Goal: Use online tool/utility: Utilize a website feature to perform a specific function

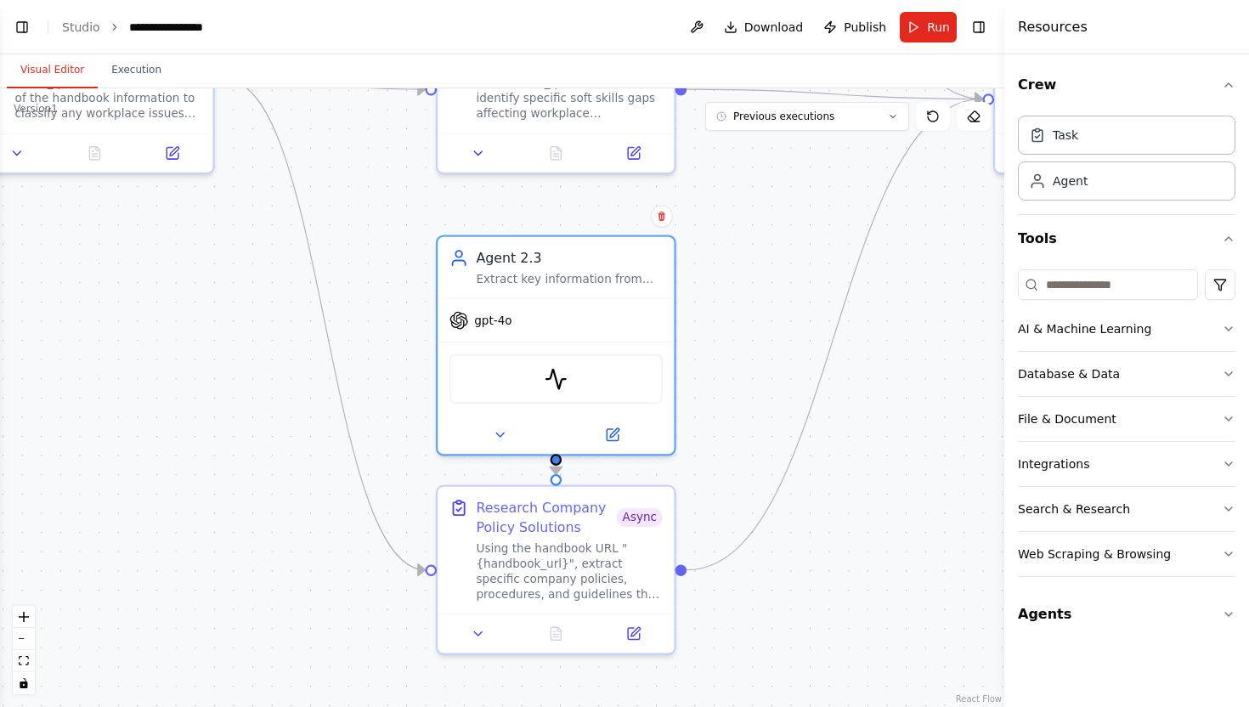
scroll to position [904, 0]
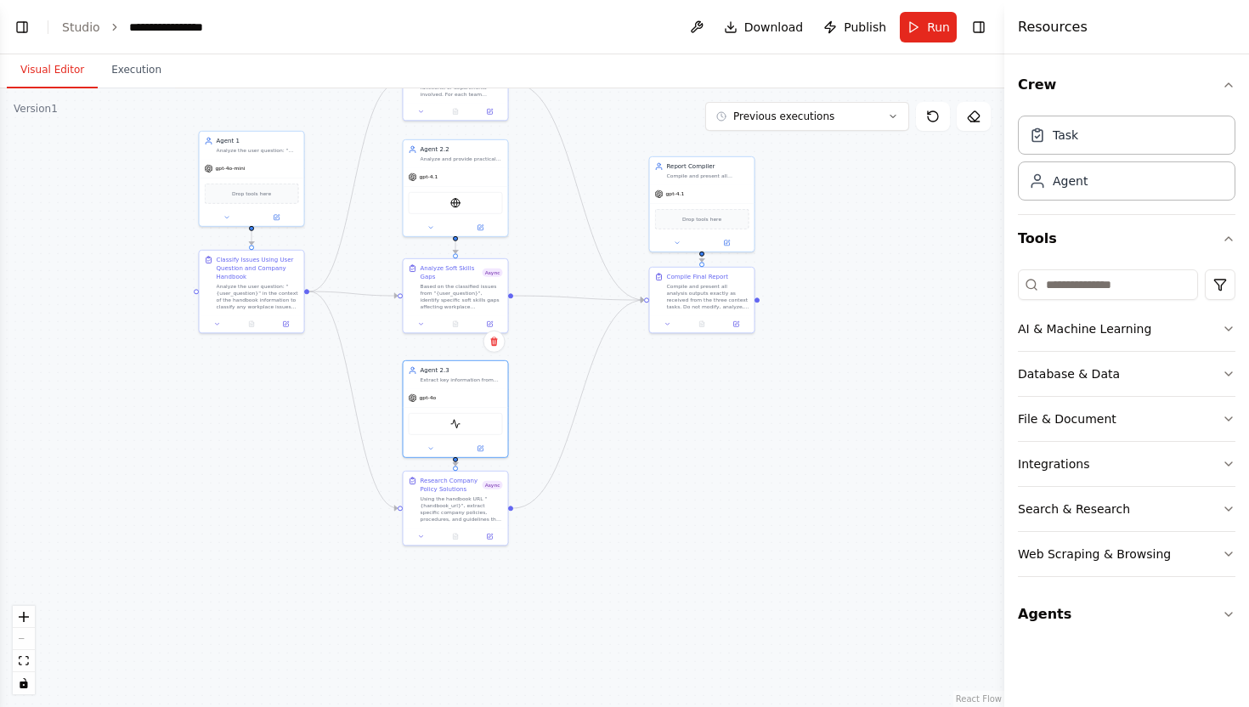
drag, startPoint x: 393, startPoint y: 295, endPoint x: 383, endPoint y: 373, distance: 78.7
click at [383, 373] on div ".deletable-edge-delete-btn { width: 20px; height: 20px; border: 0px solid #ffff…" at bounding box center [502, 397] width 1004 height 619
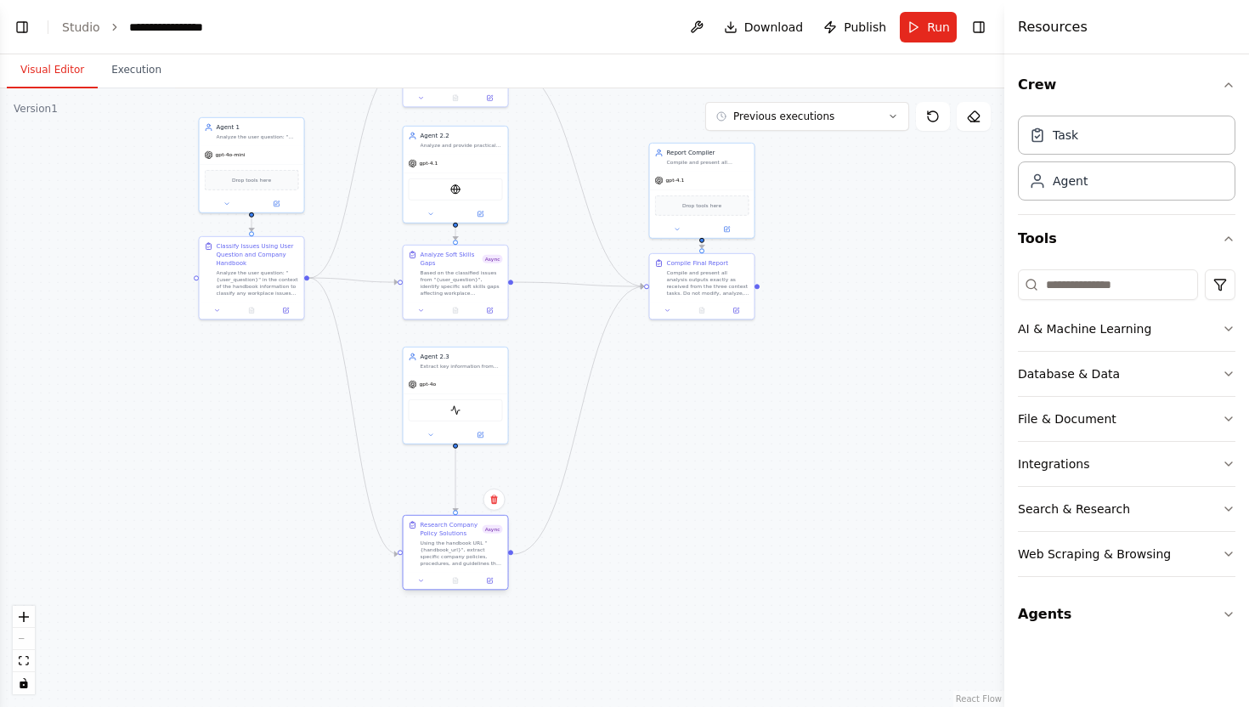
drag, startPoint x: 462, startPoint y: 495, endPoint x: 465, endPoint y: 554, distance: 58.7
click at [465, 554] on div "Using the handbook URL "{handbook_url}", extract specific company policies, pro…" at bounding box center [462, 552] width 82 height 27
drag, startPoint x: 472, startPoint y: 357, endPoint x: 473, endPoint y: 421, distance: 64.6
click at [473, 421] on div "Agent 2.3" at bounding box center [462, 423] width 82 height 8
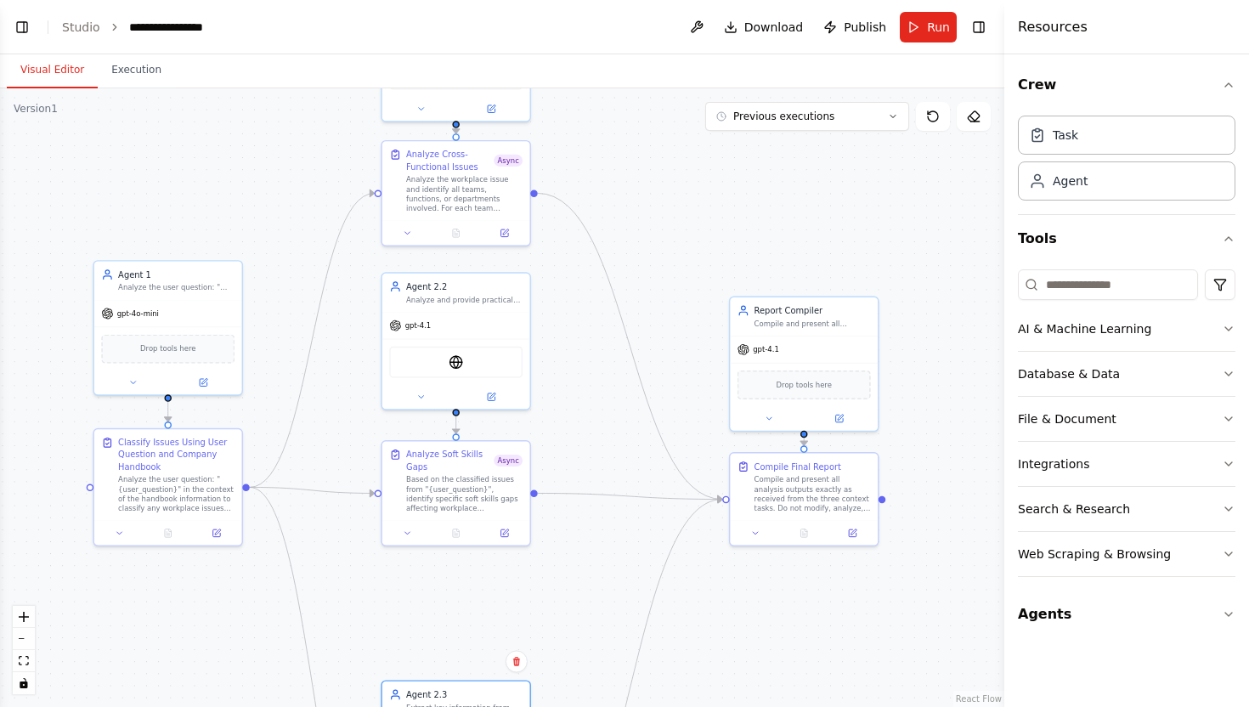
drag, startPoint x: 472, startPoint y: 341, endPoint x: 478, endPoint y: 586, distance: 245.6
click at [478, 583] on div ".deletable-edge-delete-btn { width: 20px; height: 20px; border: 0px solid #ffff…" at bounding box center [502, 397] width 1004 height 619
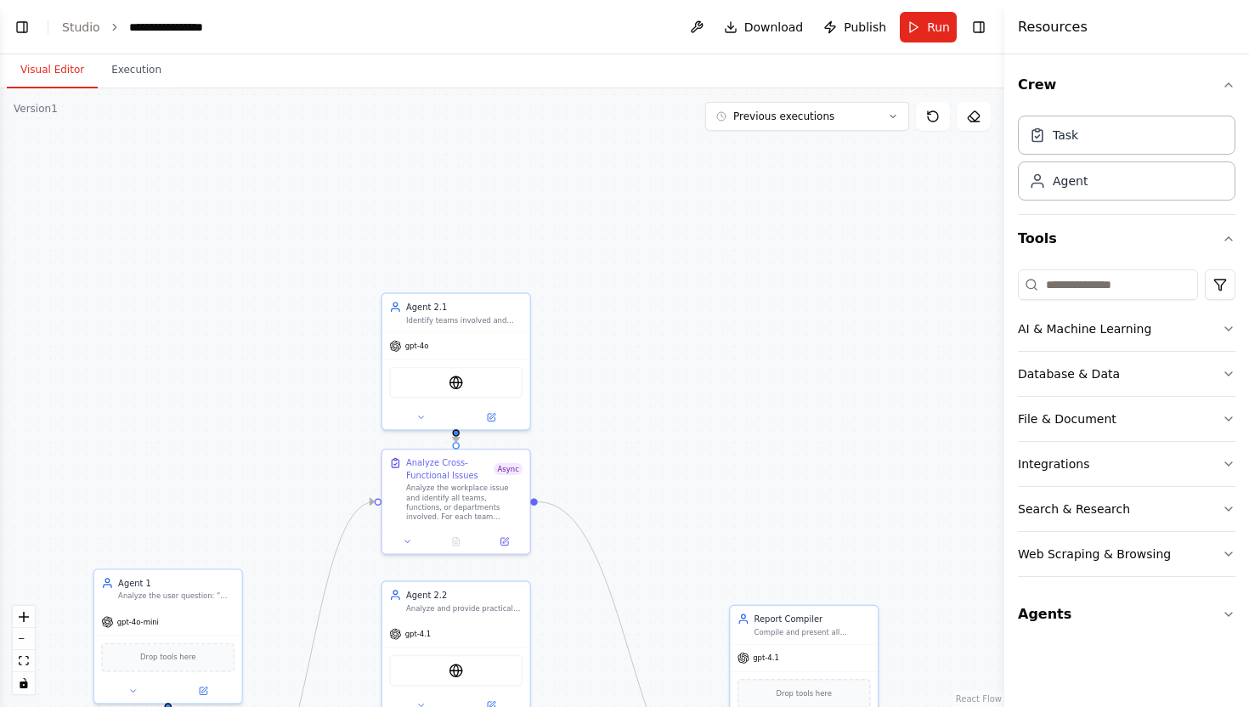
drag, startPoint x: 562, startPoint y: 357, endPoint x: 562, endPoint y: 657, distance: 299.9
click at [562, 657] on div ".deletable-edge-delete-btn { width: 20px; height: 20px; border: 0px solid #ffff…" at bounding box center [502, 397] width 1004 height 619
drag, startPoint x: 489, startPoint y: 342, endPoint x: 484, endPoint y: 195, distance: 147.9
click at [484, 195] on div "gpt-4o" at bounding box center [456, 199] width 148 height 26
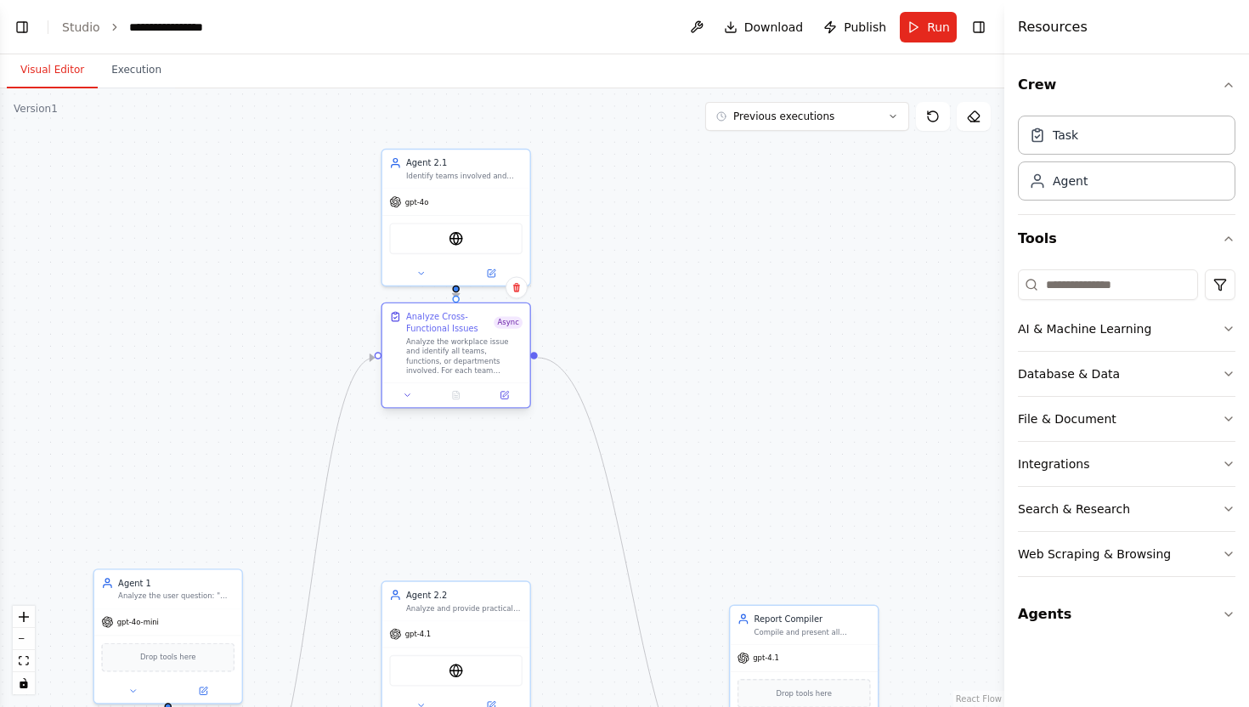
drag, startPoint x: 477, startPoint y: 502, endPoint x: 481, endPoint y: 357, distance: 145.3
click at [481, 357] on div "Analyze the workplace issue and identify all teams, functions, or departments i…" at bounding box center [464, 356] width 116 height 38
click at [509, 474] on div ".deletable-edge-delete-btn { width: 20px; height: 20px; border: 0px solid #ffff…" at bounding box center [502, 397] width 1004 height 619
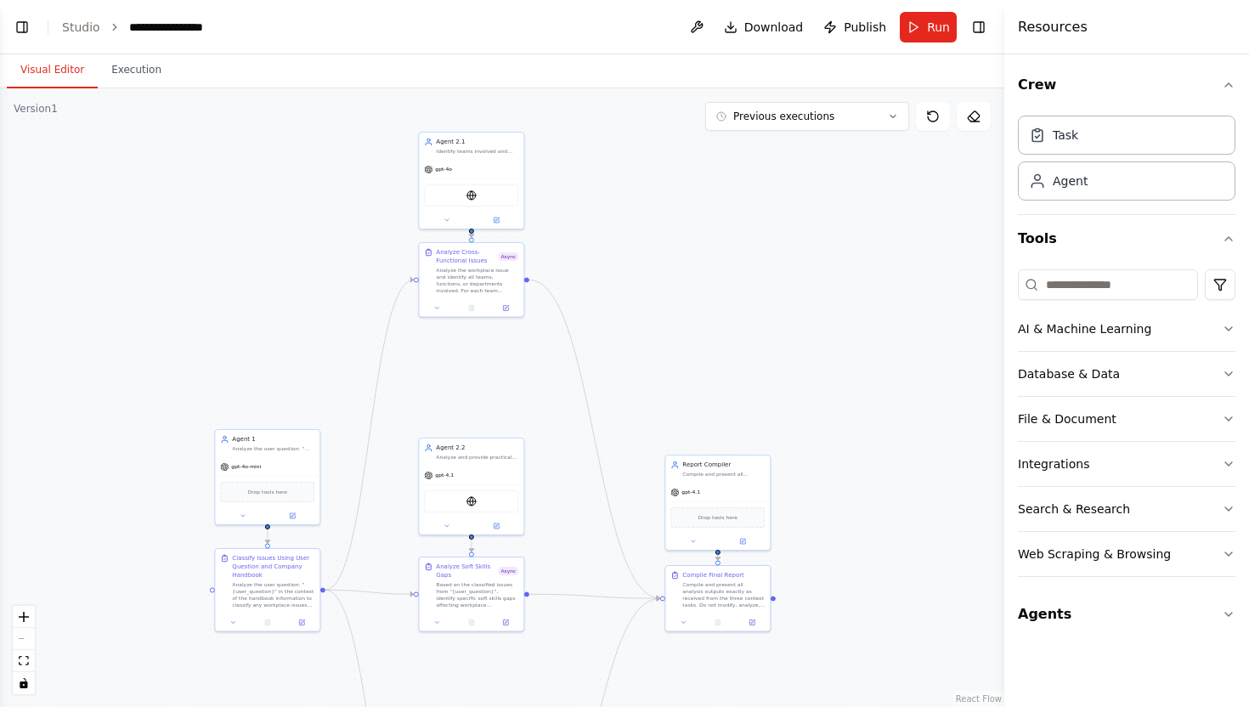
drag, startPoint x: 509, startPoint y: 475, endPoint x: 509, endPoint y: 212, distance: 263.4
click at [509, 212] on div ".deletable-edge-delete-btn { width: 20px; height: 20px; border: 0px solid #ffff…" at bounding box center [502, 397] width 1004 height 619
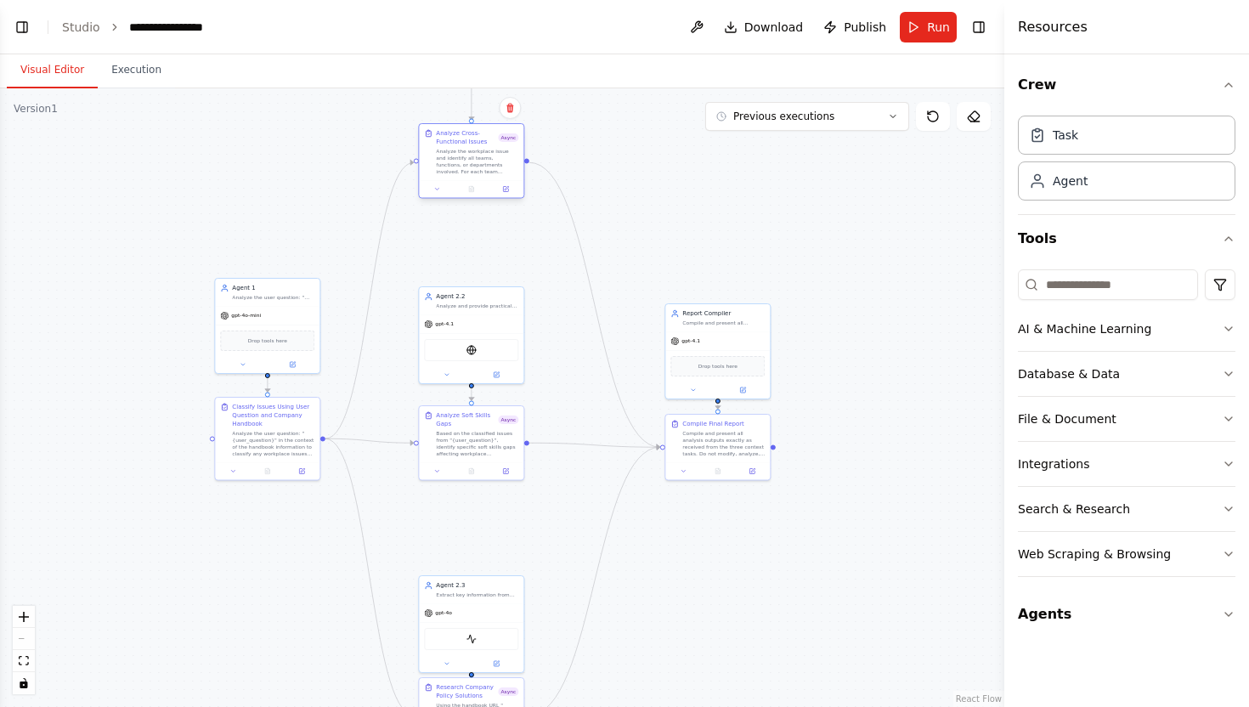
drag, startPoint x: 491, startPoint y: 122, endPoint x: 494, endPoint y: 155, distance: 33.2
click at [494, 155] on div "Analyze the workplace issue and identify all teams, functions, or departments i…" at bounding box center [477, 161] width 82 height 27
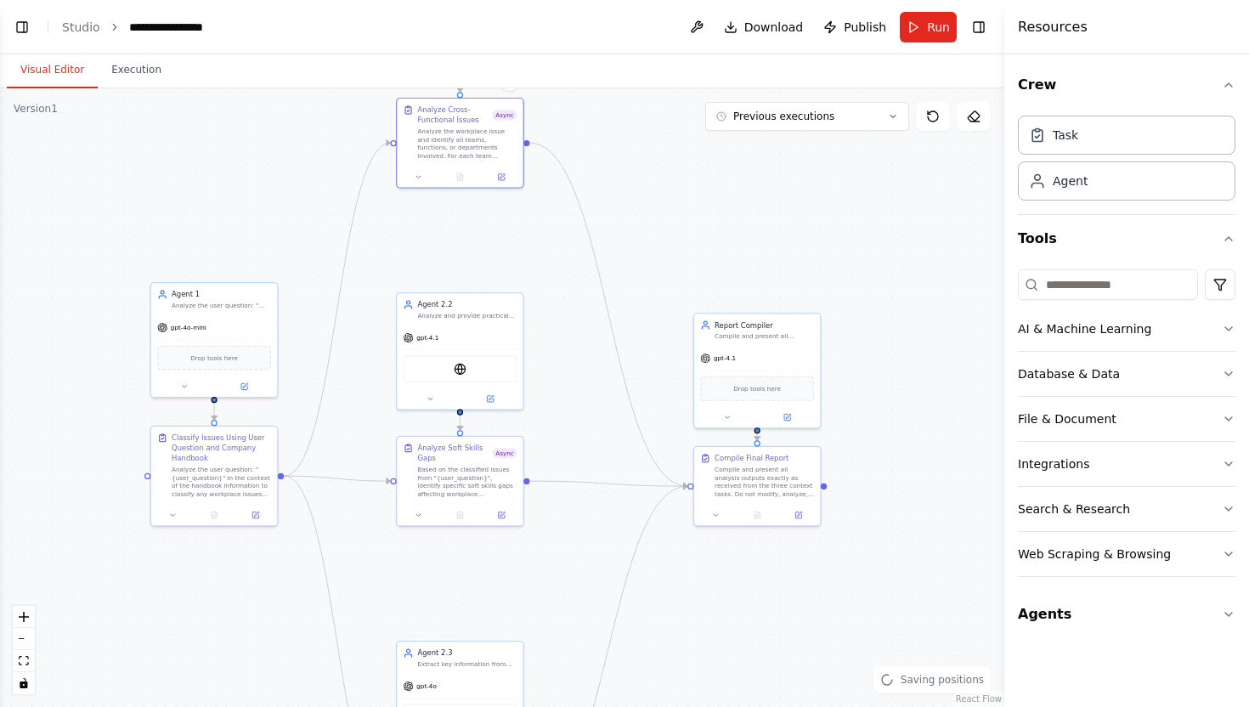
drag, startPoint x: 527, startPoint y: 257, endPoint x: 528, endPoint y: 453, distance: 195.4
click at [528, 453] on div ".deletable-edge-delete-btn { width: 20px; height: 20px; border: 0px solid #ffff…" at bounding box center [502, 397] width 1004 height 619
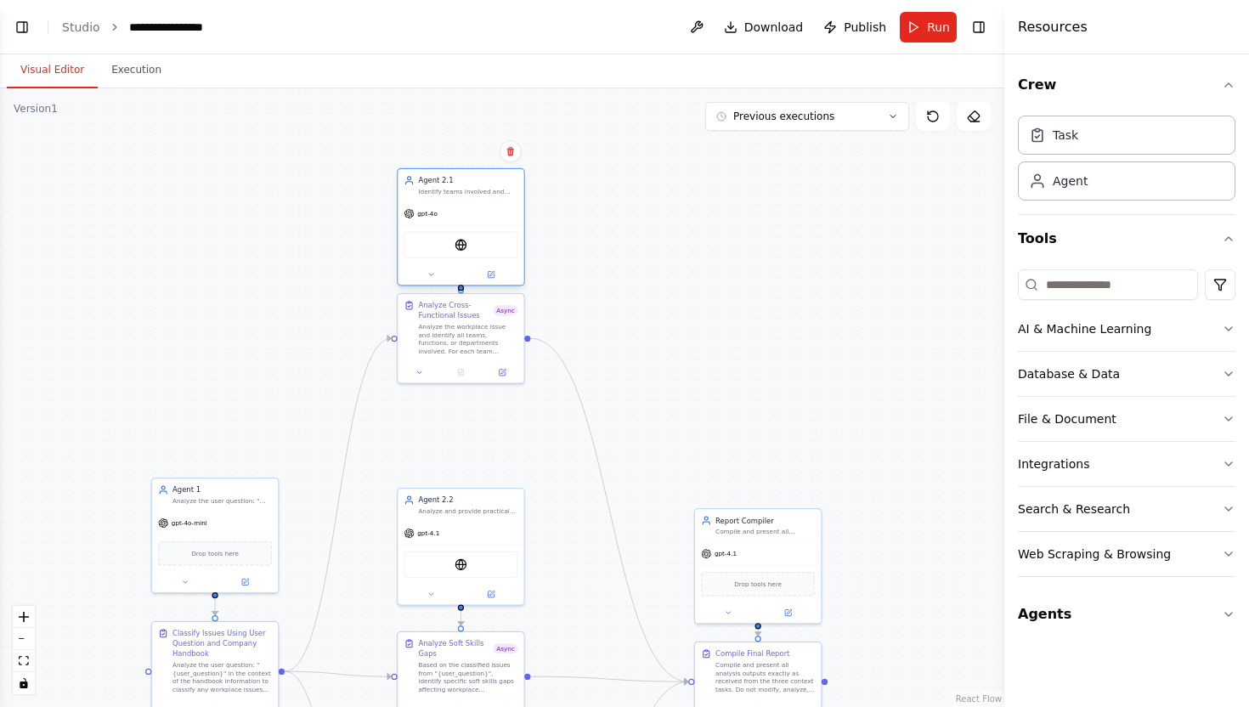
drag, startPoint x: 483, startPoint y: 156, endPoint x: 485, endPoint y: 211, distance: 54.4
click at [485, 211] on div "gpt-4o" at bounding box center [461, 213] width 126 height 23
click at [603, 291] on div ".deletable-edge-delete-btn { width: 20px; height: 20px; border: 0px solid #ffff…" at bounding box center [502, 397] width 1004 height 619
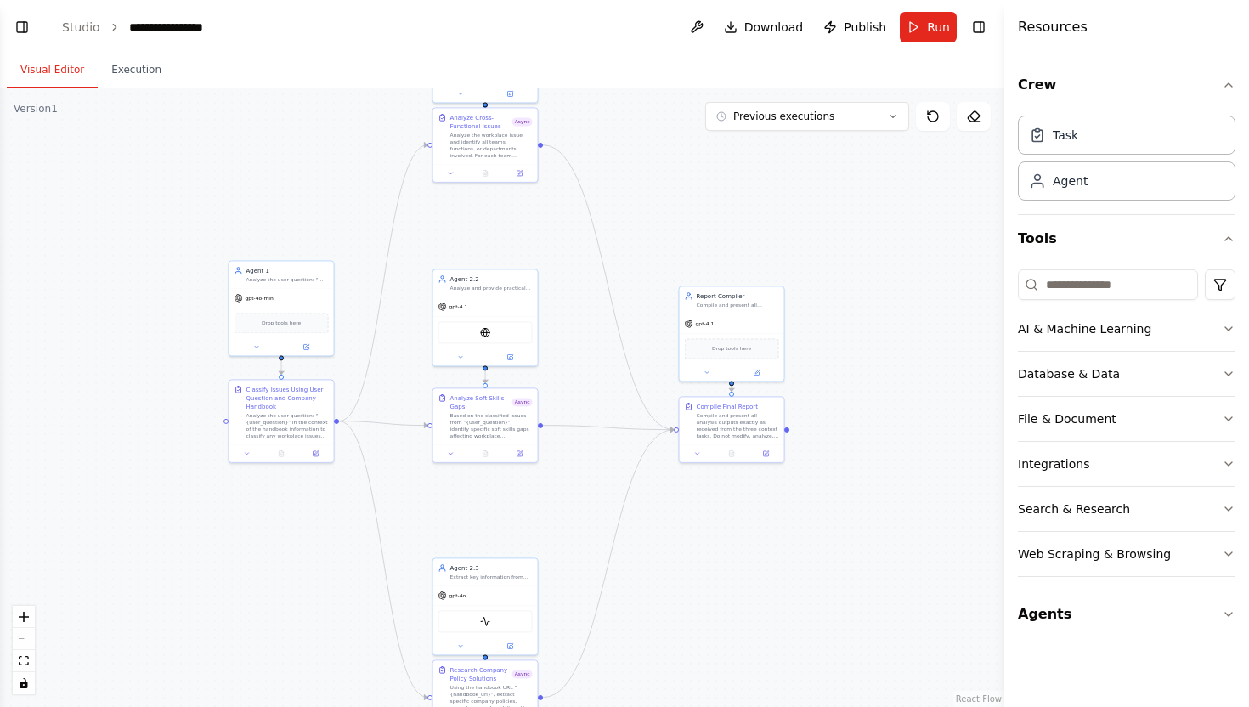
drag, startPoint x: 603, startPoint y: 291, endPoint x: 603, endPoint y: 101, distance: 189.5
click at [603, 101] on div ".deletable-edge-delete-btn { width: 20px; height: 20px; border: 0px solid #ffff…" at bounding box center [502, 397] width 1004 height 619
drag, startPoint x: 507, startPoint y: 285, endPoint x: 508, endPoint y: 305, distance: 20.4
click at [508, 305] on div "Agent 2.2 Analyze and provide practical communication advice" at bounding box center [485, 293] width 105 height 27
drag, startPoint x: 728, startPoint y: 295, endPoint x: 728, endPoint y: 305, distance: 10.2
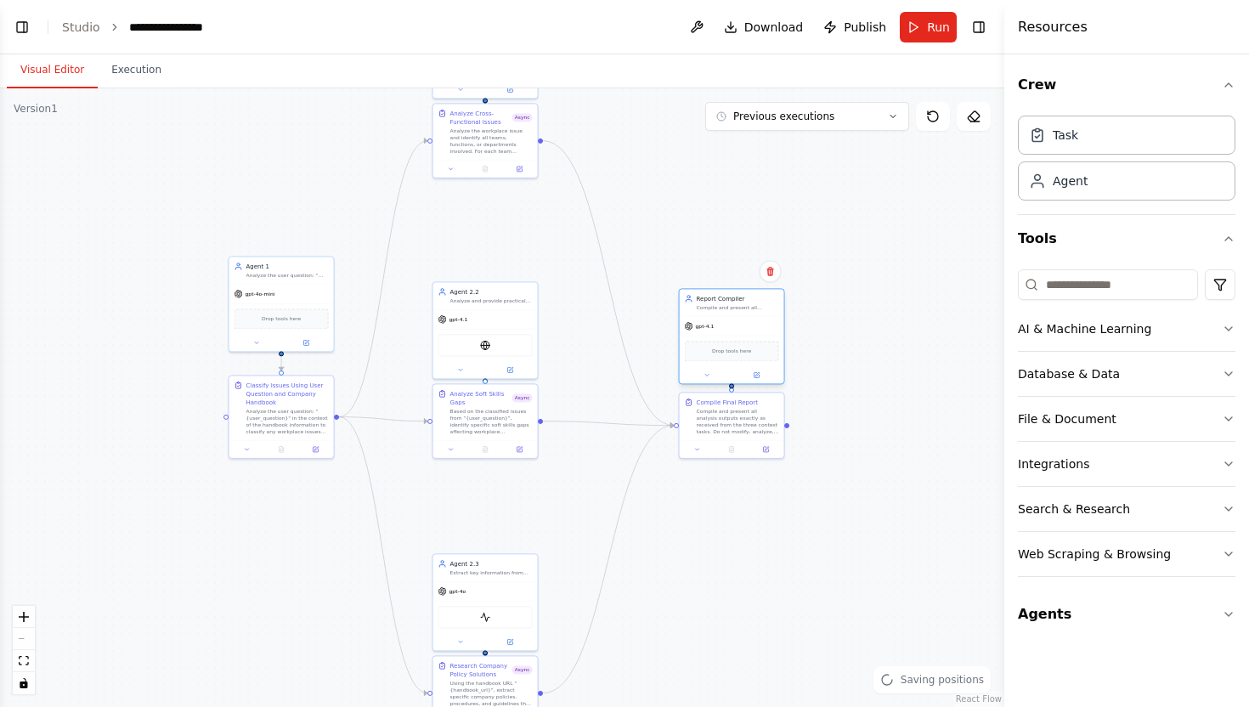
click at [728, 305] on div "Report Compiler Compile and present all analysis outputs exactly as received fr…" at bounding box center [738, 302] width 82 height 17
drag, startPoint x: 303, startPoint y: 285, endPoint x: 302, endPoint y: 302, distance: 17.1
click at [302, 302] on div "gpt-4o-mini" at bounding box center [281, 309] width 105 height 19
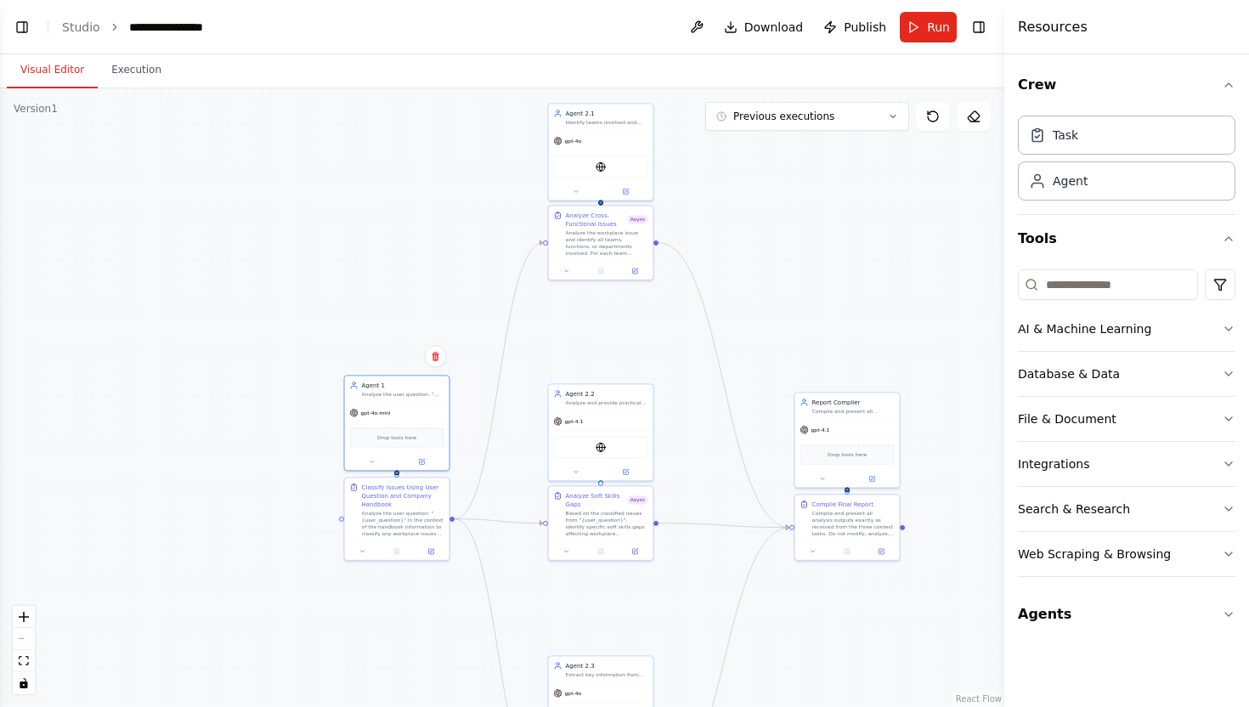
drag, startPoint x: 664, startPoint y: 217, endPoint x: 780, endPoint y: 319, distance: 154.1
click at [780, 319] on div ".deletable-edge-delete-btn { width: 20px; height: 20px; border: 0px solid #ffff…" at bounding box center [502, 397] width 1004 height 619
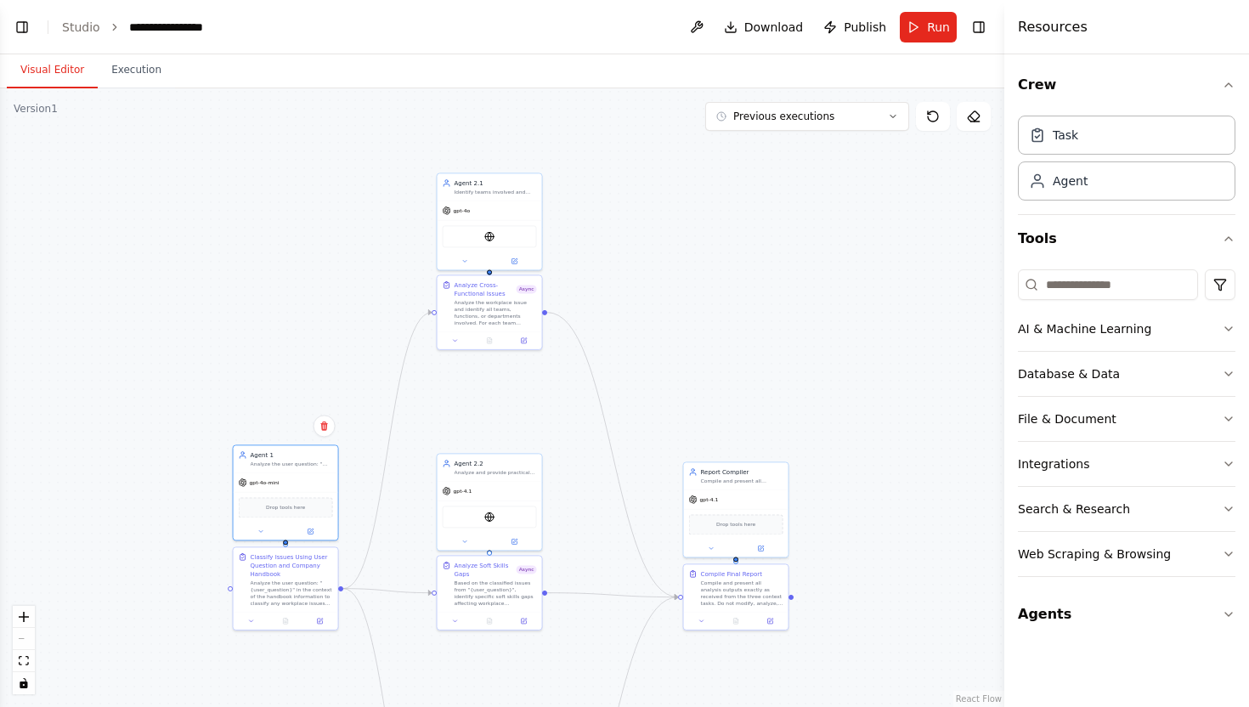
drag, startPoint x: 624, startPoint y: 354, endPoint x: 513, endPoint y: 423, distance: 130.9
click at [513, 424] on div ".deletable-edge-delete-btn { width: 20px; height: 20px; border: 0px solid #ffff…" at bounding box center [502, 397] width 1004 height 619
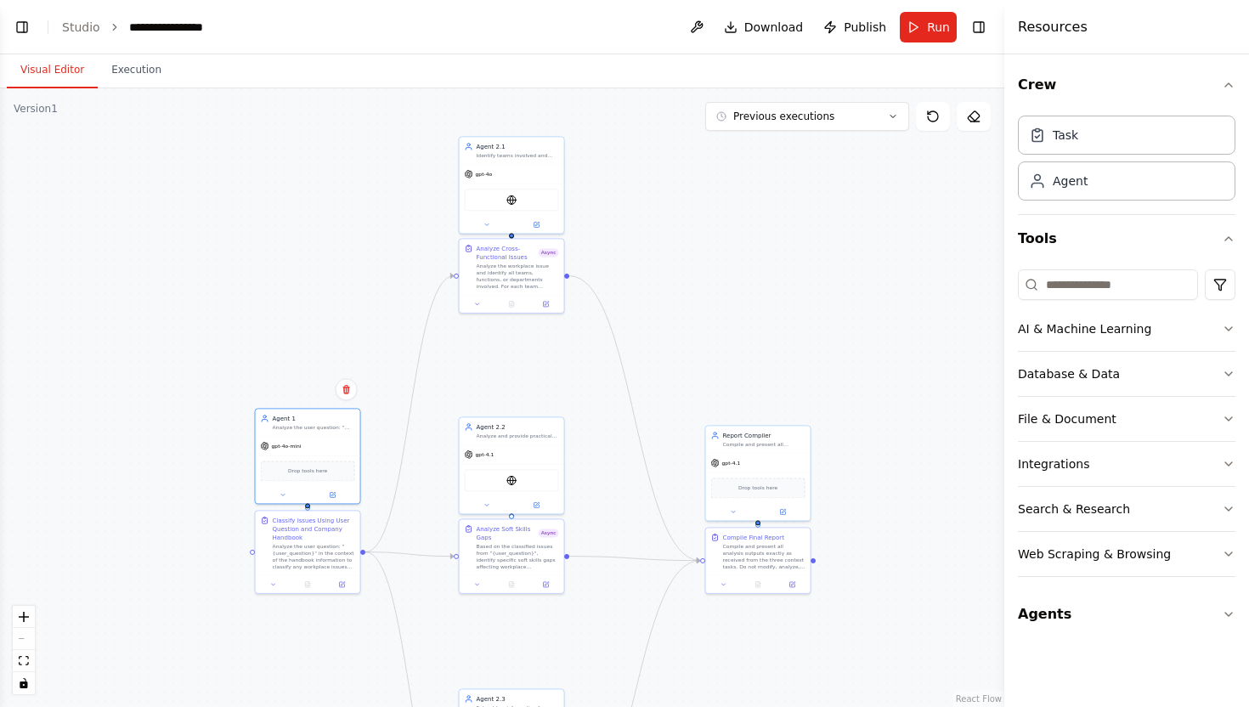
drag, startPoint x: 513, startPoint y: 423, endPoint x: 536, endPoint y: 384, distance: 45.3
click at [536, 384] on div ".deletable-edge-delete-btn { width: 20px; height: 20px; border: 0px solid #ffff…" at bounding box center [502, 397] width 1004 height 619
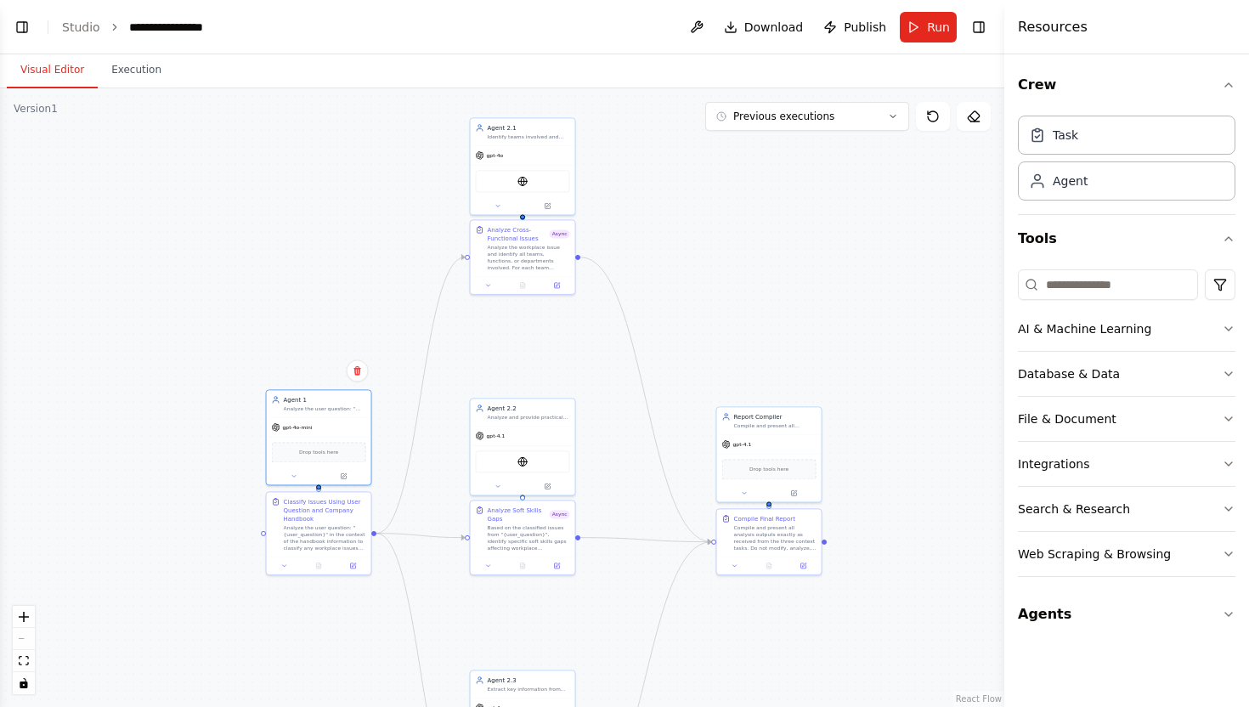
drag, startPoint x: 536, startPoint y: 384, endPoint x: 550, endPoint y: 363, distance: 25.2
click at [550, 363] on div ".deletable-edge-delete-btn { width: 20px; height: 20px; border: 0px solid #ffff…" at bounding box center [502, 397] width 1004 height 619
click at [141, 82] on button "Execution" at bounding box center [136, 71] width 77 height 36
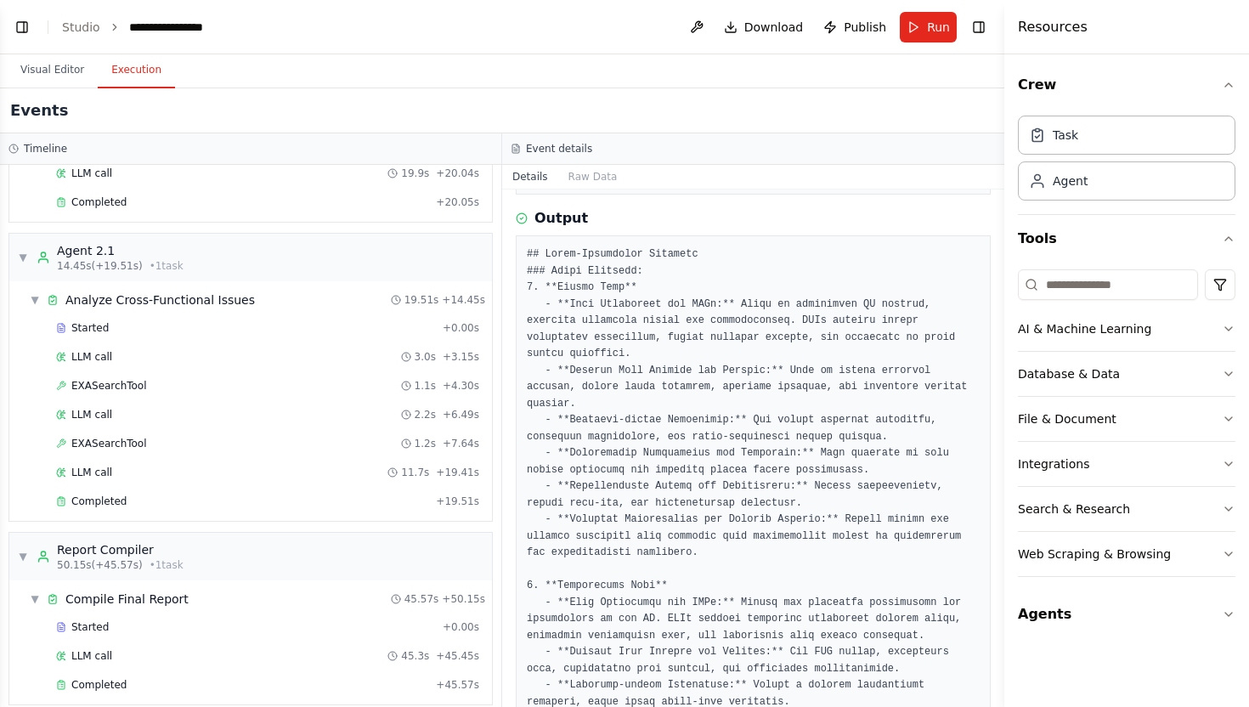
scroll to position [0, 0]
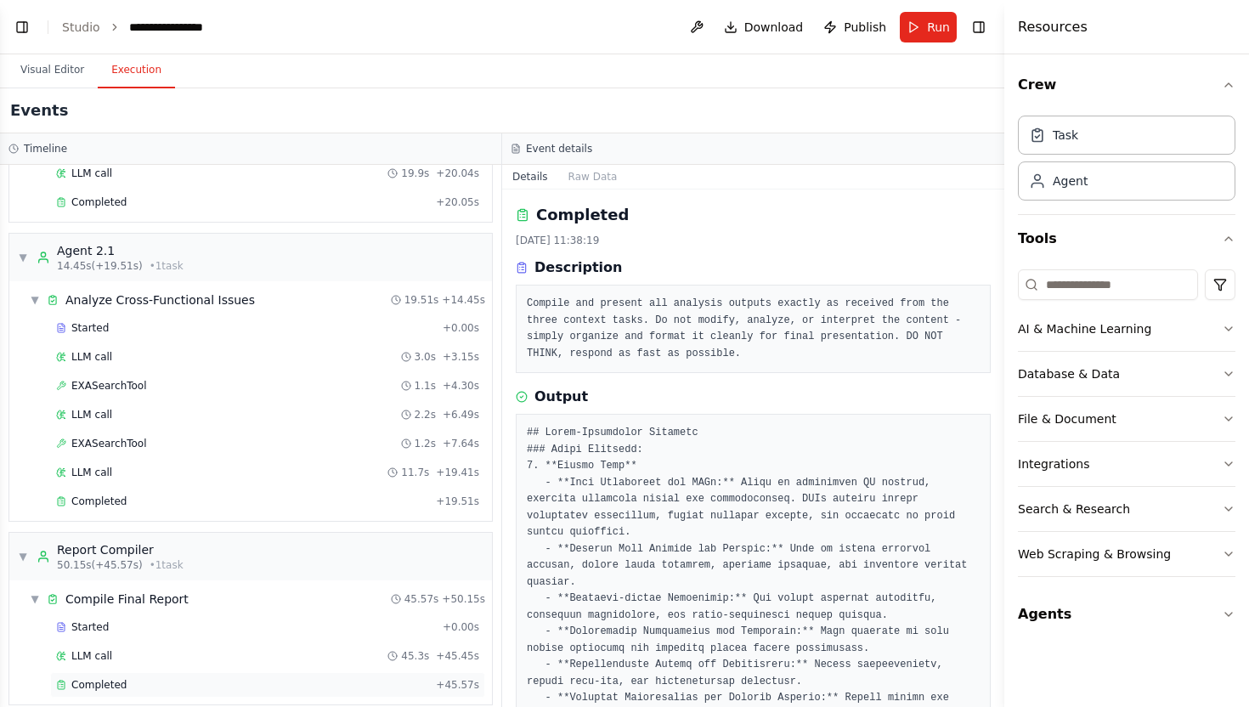
click at [234, 678] on div "Completed" at bounding box center [242, 685] width 373 height 14
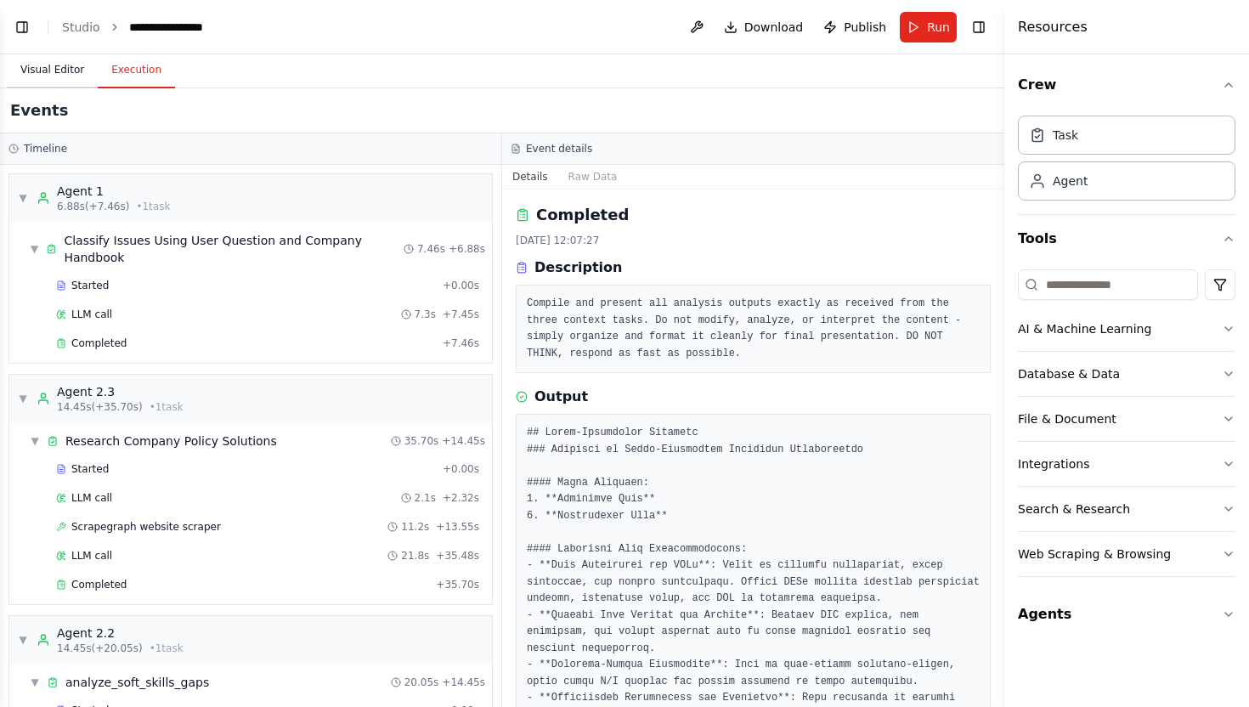
click at [65, 77] on button "Visual Editor" at bounding box center [52, 71] width 91 height 36
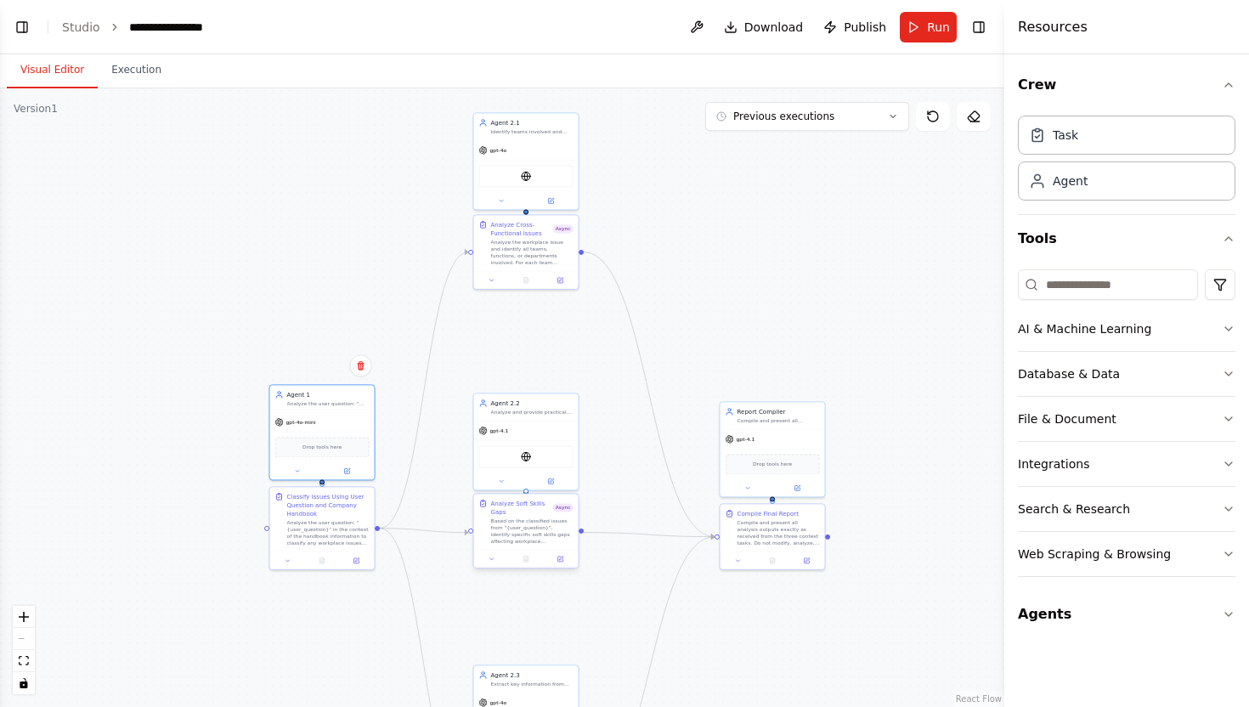
click at [548, 532] on div "Based on the classified issues from "{user_question}", identify specific soft s…" at bounding box center [532, 530] width 82 height 27
click at [564, 554] on button at bounding box center [559, 559] width 29 height 10
click at [551, 430] on div "gpt-4.1" at bounding box center [526, 429] width 105 height 19
click at [554, 478] on icon at bounding box center [550, 479] width 7 height 7
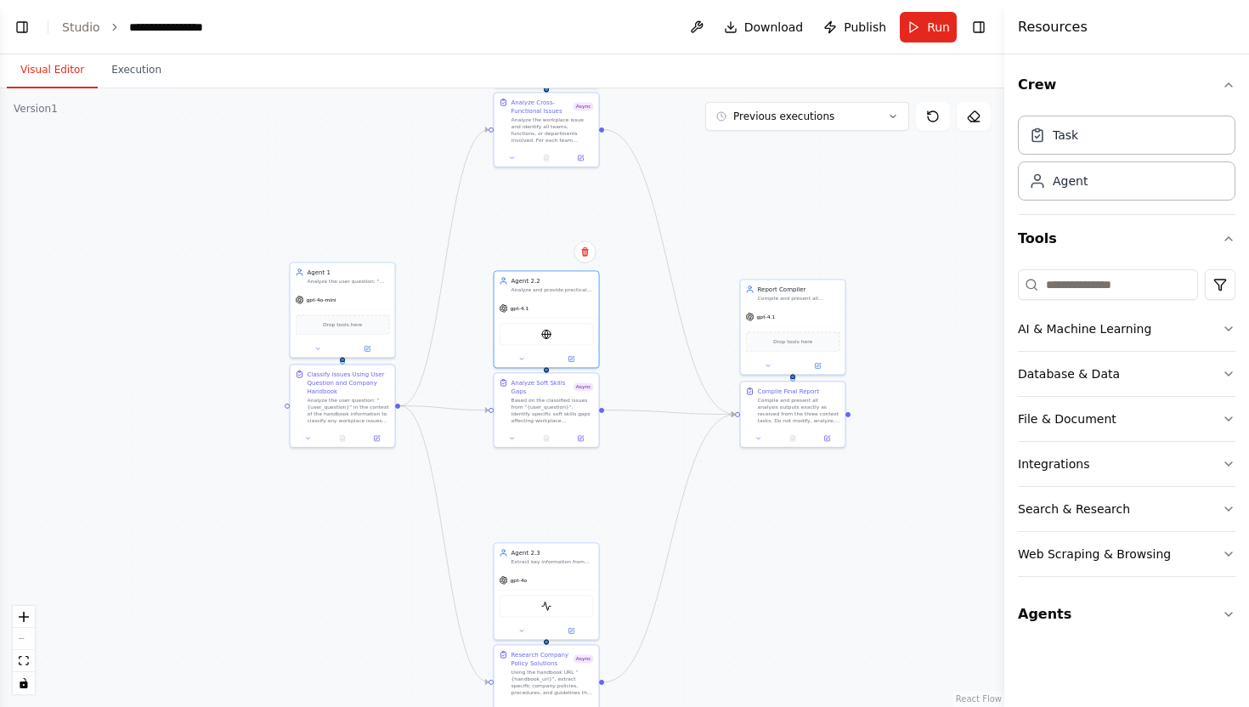
drag, startPoint x: 630, startPoint y: 418, endPoint x: 652, endPoint y: 292, distance: 127.7
click at [652, 292] on div ".deletable-edge-delete-btn { width: 20px; height: 20px; border: 0px solid #ffff…" at bounding box center [502, 397] width 1004 height 619
click at [563, 410] on div "Based on the classified issues from "{user_question}", identify specific soft s…" at bounding box center [554, 405] width 82 height 27
click at [788, 405] on div "Compile and present all analysis outputs exactly as received from the three con…" at bounding box center [801, 396] width 82 height 27
click at [805, 292] on div "Report Compiler Compile and present all analysis outputs exactly as received fr…" at bounding box center [795, 279] width 105 height 27
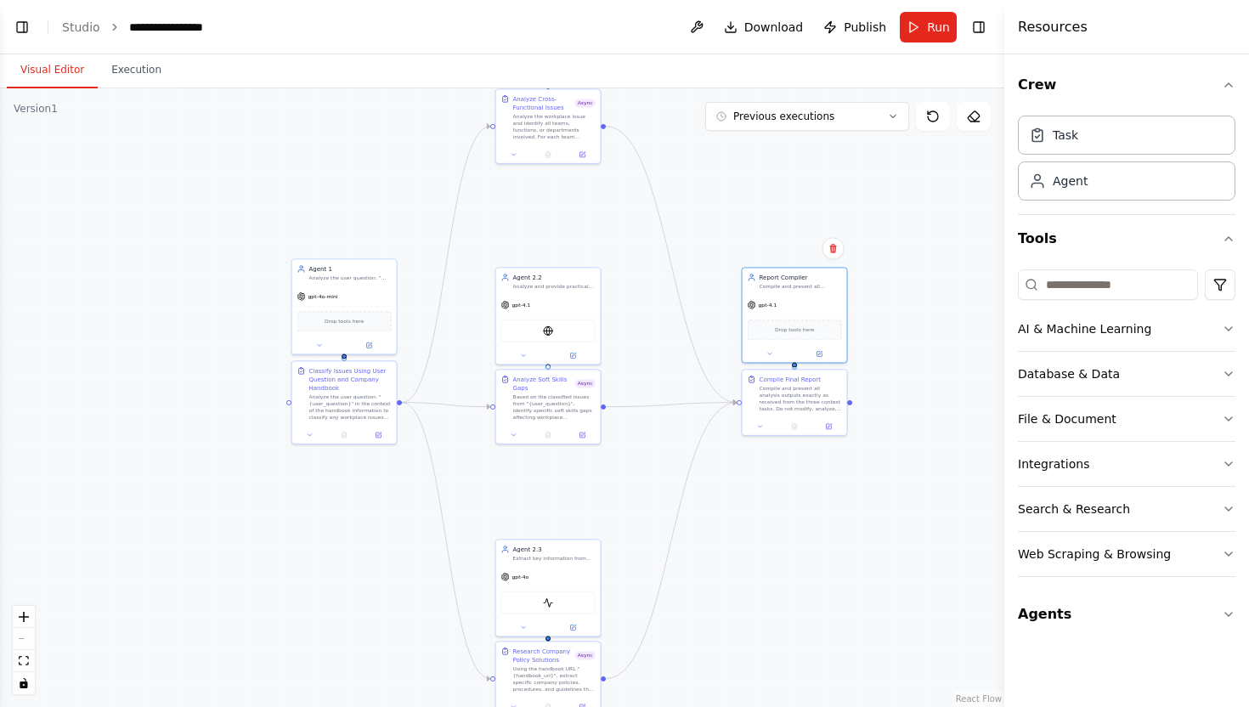
click at [879, 300] on div ".deletable-edge-delete-btn { width: 20px; height: 20px; border: 0px solid #ffff…" at bounding box center [502, 397] width 1004 height 619
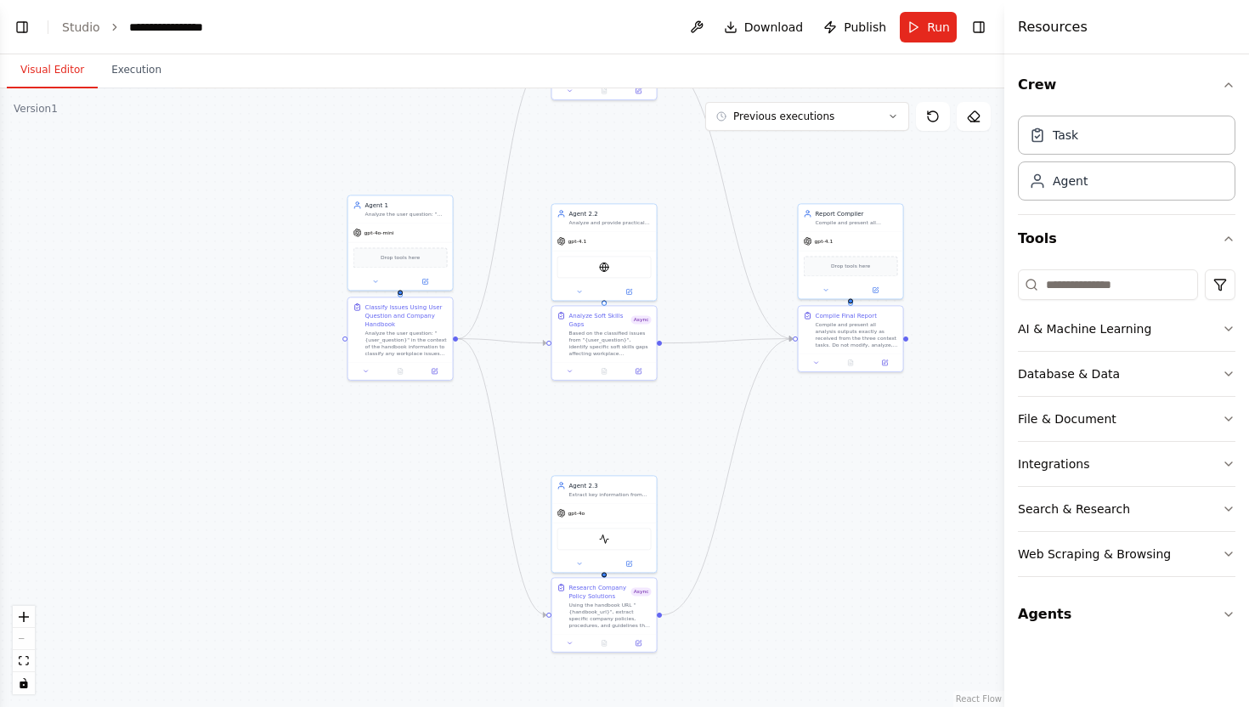
drag, startPoint x: 701, startPoint y: 222, endPoint x: 757, endPoint y: 158, distance: 84.9
click at [757, 158] on div ".deletable-edge-delete-btn { width: 20px; height: 20px; border: 0px solid #ffff…" at bounding box center [502, 397] width 1004 height 619
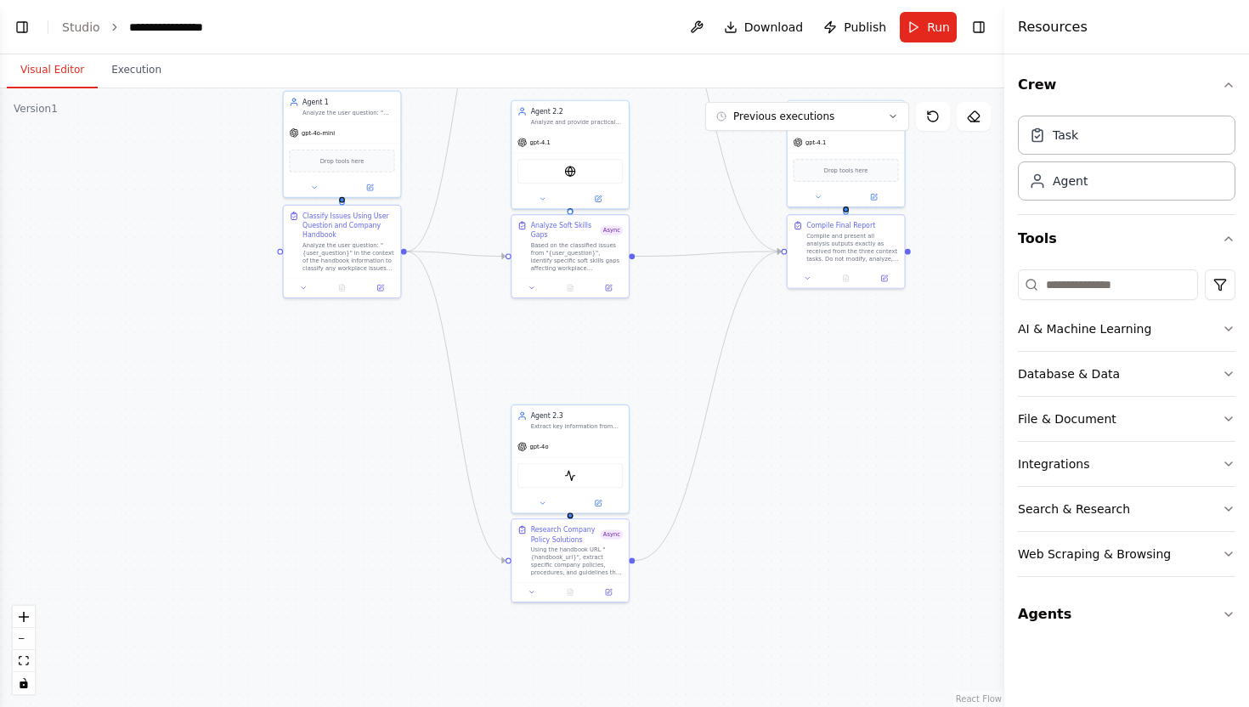
drag, startPoint x: 692, startPoint y: 404, endPoint x: 660, endPoint y: 319, distance: 90.9
click at [660, 319] on div ".deletable-edge-delete-btn { width: 20px; height: 20px; border: 0px solid #ffff…" at bounding box center [502, 397] width 1004 height 619
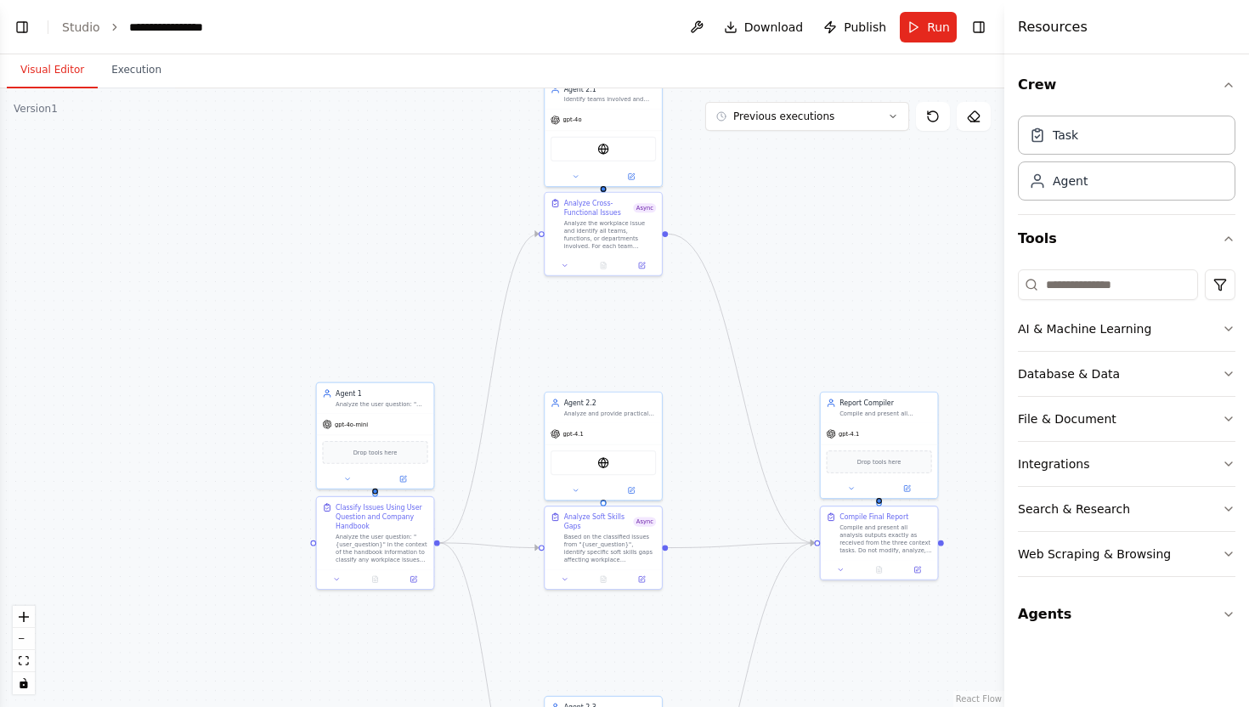
drag, startPoint x: 660, startPoint y: 319, endPoint x: 693, endPoint y: 608, distance: 291.6
click at [693, 609] on div ".deletable-edge-delete-btn { width: 20px; height: 20px; border: 0px solid #ffff…" at bounding box center [502, 397] width 1004 height 619
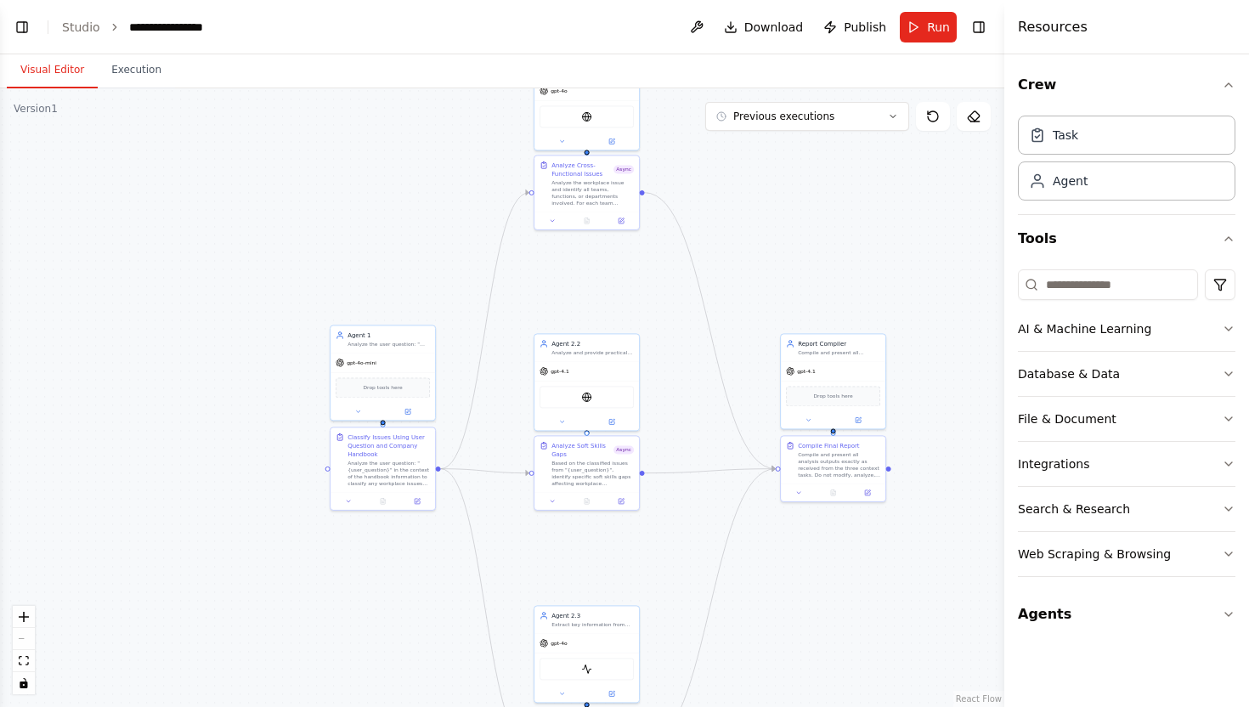
drag, startPoint x: 667, startPoint y: 367, endPoint x: 644, endPoint y: 305, distance: 66.1
click at [644, 305] on div ".deletable-edge-delete-btn { width: 20px; height: 20px; border: 0px solid #ffff…" at bounding box center [502, 397] width 1004 height 619
drag, startPoint x: 601, startPoint y: 181, endPoint x: 598, endPoint y: 234, distance: 53.6
click at [598, 234] on div "Analyze the workplace issue and identify all teams, functions, or departments i…" at bounding box center [592, 240] width 82 height 27
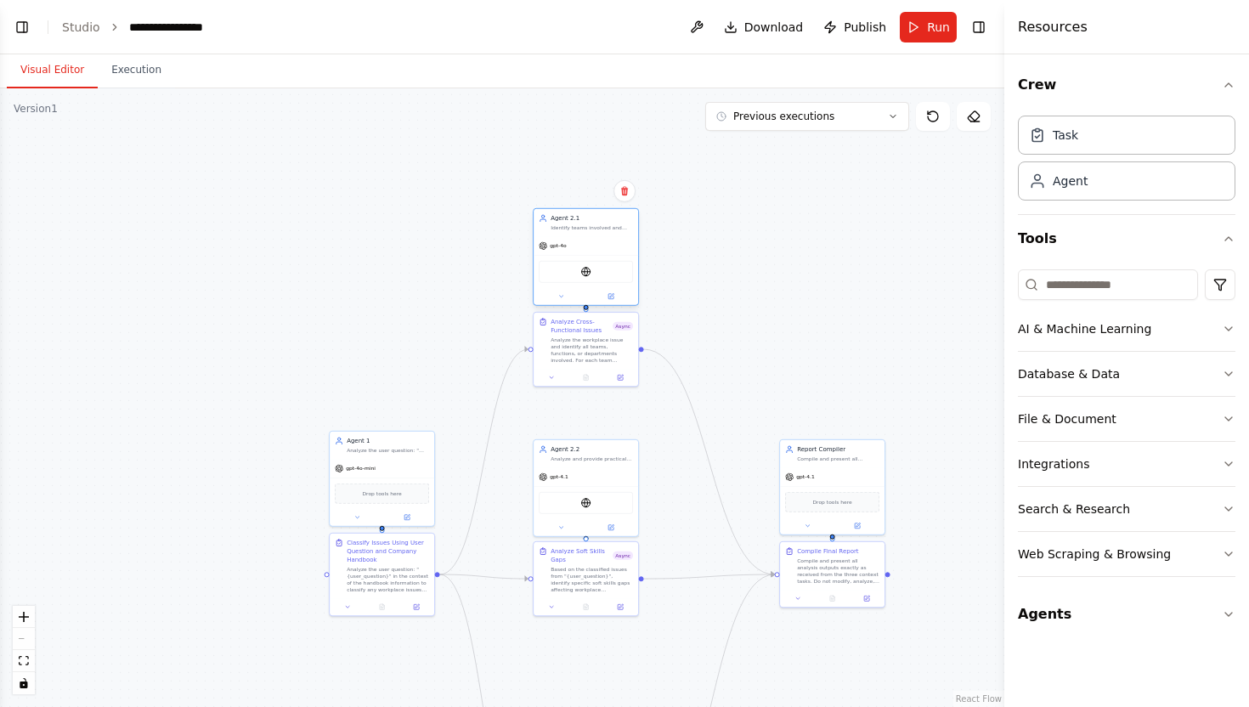
drag, startPoint x: 607, startPoint y: 94, endPoint x: 603, endPoint y: 253, distance: 158.9
click at [603, 253] on div "gpt-4o" at bounding box center [586, 245] width 105 height 19
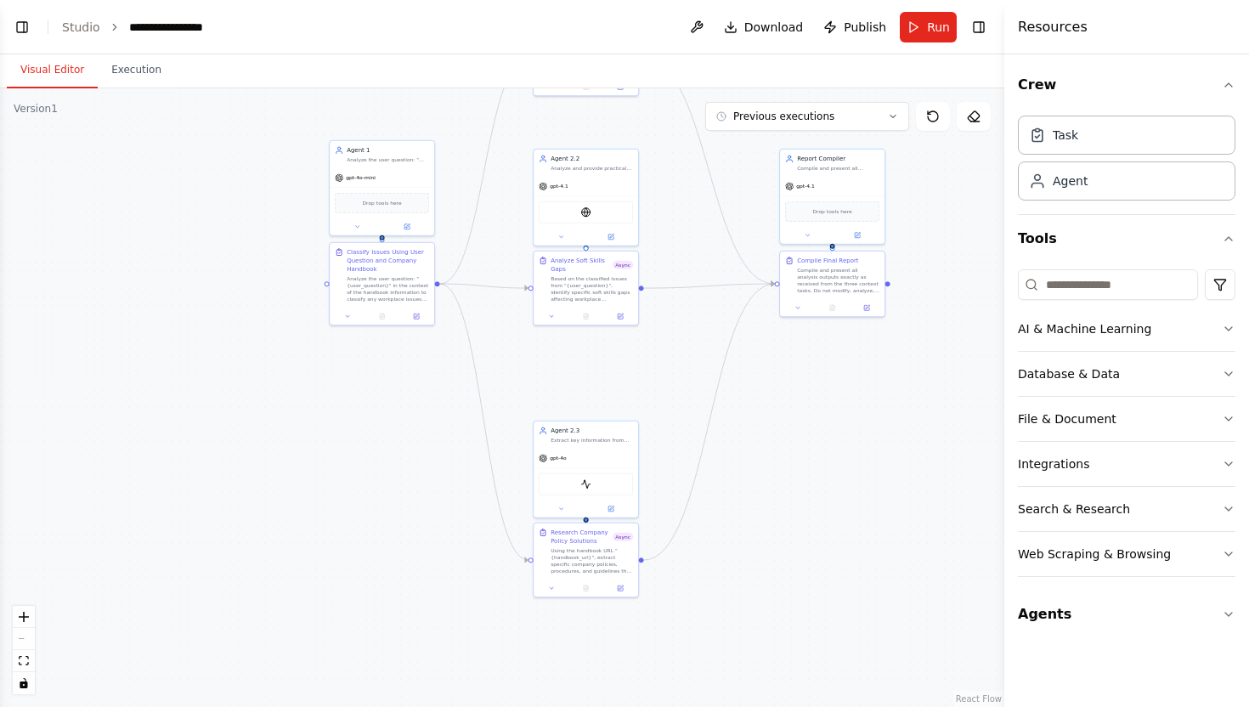
drag, startPoint x: 811, startPoint y: 347, endPoint x: 811, endPoint y: 57, distance: 290.6
click at [811, 57] on div "Visual Editor Execution Version 1 Previous executions Show Tools Hide Agents Cl…" at bounding box center [502, 380] width 1004 height 652
drag, startPoint x: 601, startPoint y: 453, endPoint x: 602, endPoint y: 407, distance: 45.9
click at [602, 407] on div "gpt-4o" at bounding box center [586, 413] width 105 height 19
drag, startPoint x: 595, startPoint y: 562, endPoint x: 595, endPoint y: 525, distance: 36.5
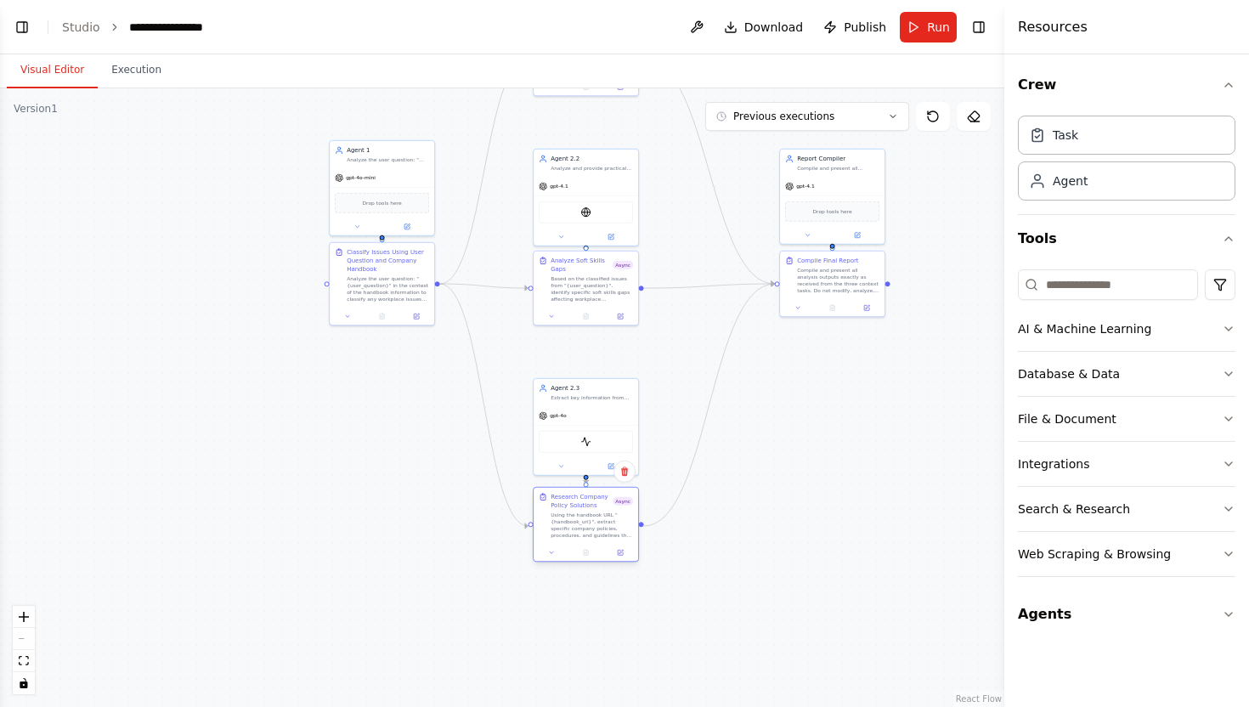
click at [595, 525] on div "Using the handbook URL "{handbook_url}", extract specific company policies, pro…" at bounding box center [592, 524] width 82 height 27
click at [814, 533] on div ".deletable-edge-delete-btn { width: 20px; height: 20px; border: 0px solid #ffff…" at bounding box center [502, 397] width 1004 height 619
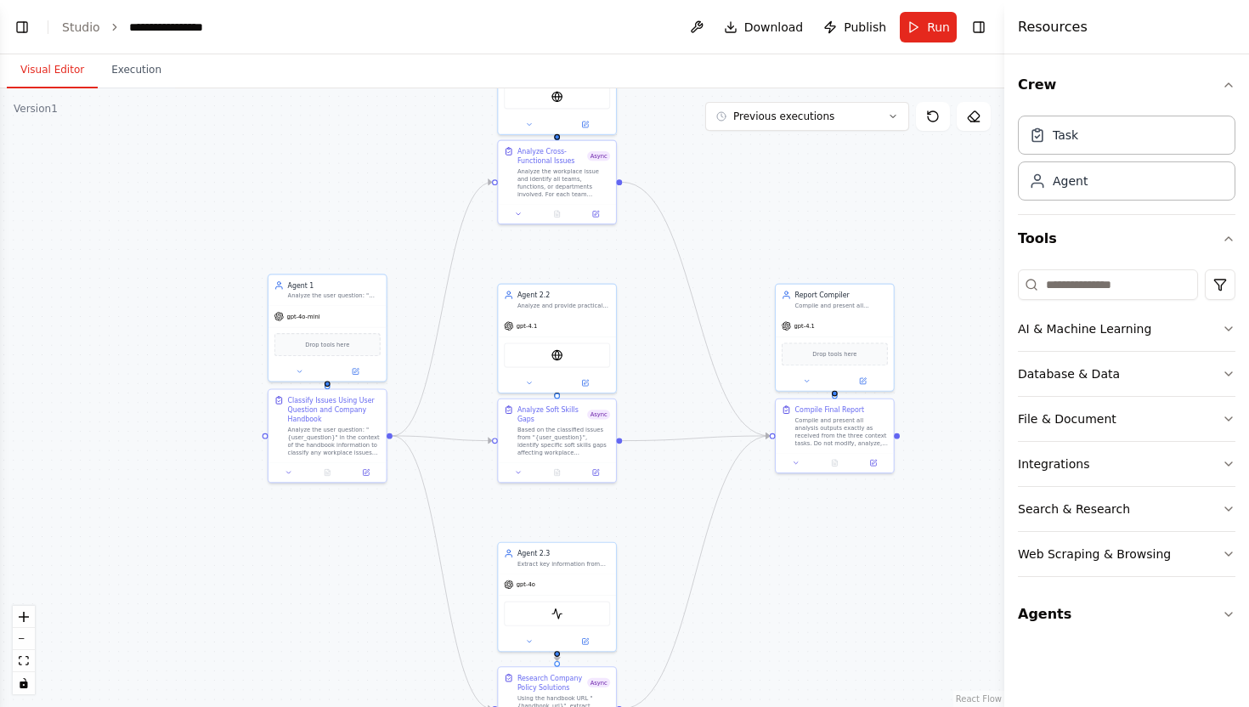
drag, startPoint x: 831, startPoint y: 340, endPoint x: 831, endPoint y: 281, distance: 58.6
click at [831, 281] on div ".deletable-edge-delete-btn { width: 20px; height: 20px; border: 0px solid #ffff…" at bounding box center [502, 397] width 1004 height 619
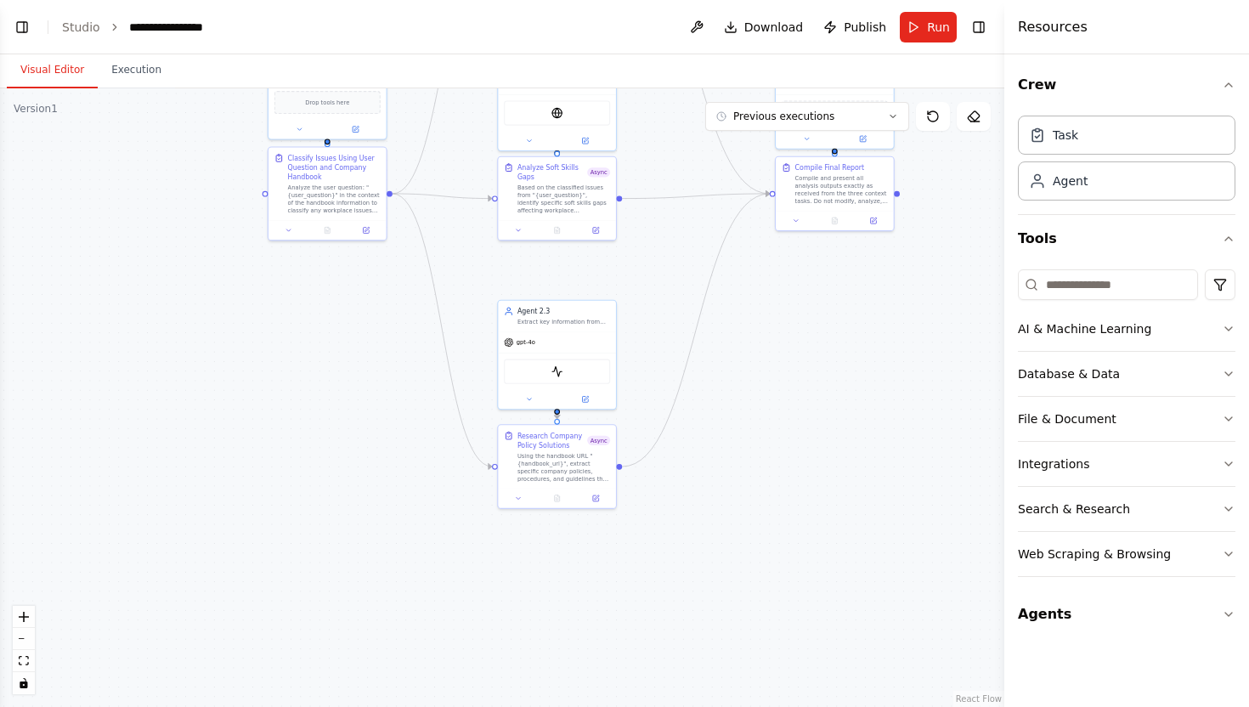
click at [465, 280] on div ".deletable-edge-delete-btn { width: 20px; height: 20px; border: 0px solid #ffff…" at bounding box center [502, 397] width 1004 height 619
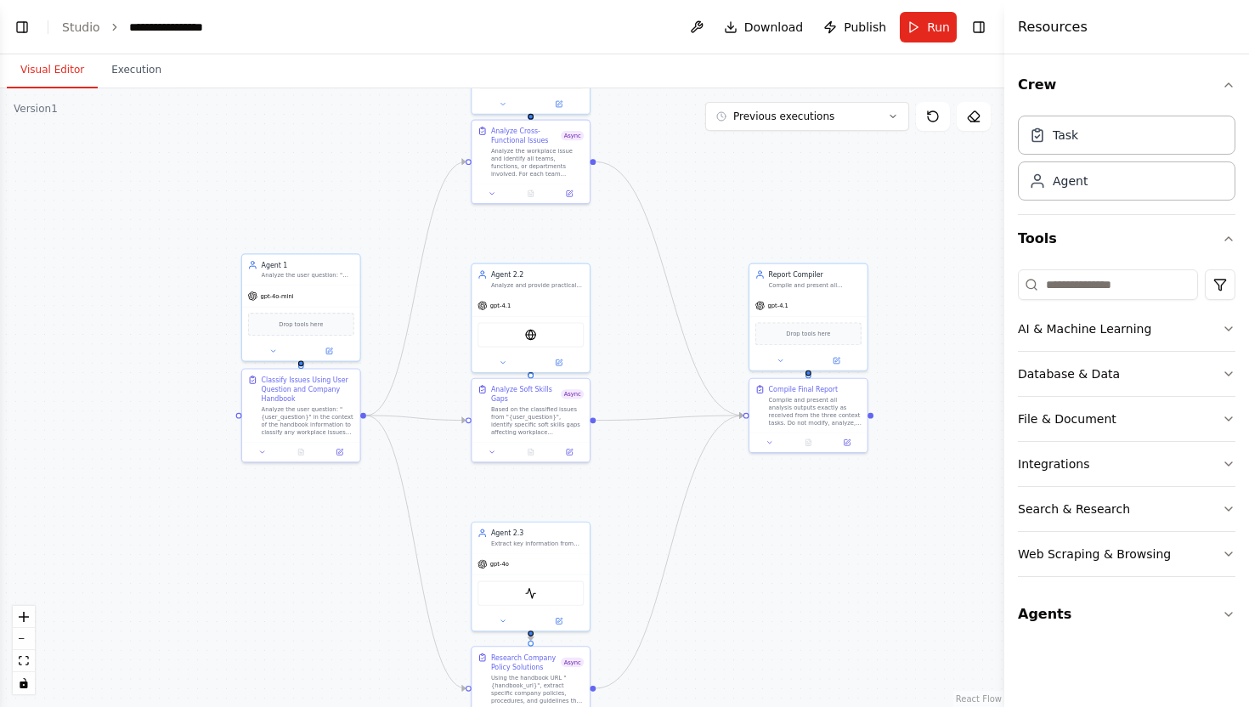
drag, startPoint x: 465, startPoint y: 280, endPoint x: 438, endPoint y: 503, distance: 224.2
click at [438, 503] on div ".deletable-edge-delete-btn { width: 20px; height: 20px; border: 0px solid #ffff…" at bounding box center [502, 397] width 1004 height 619
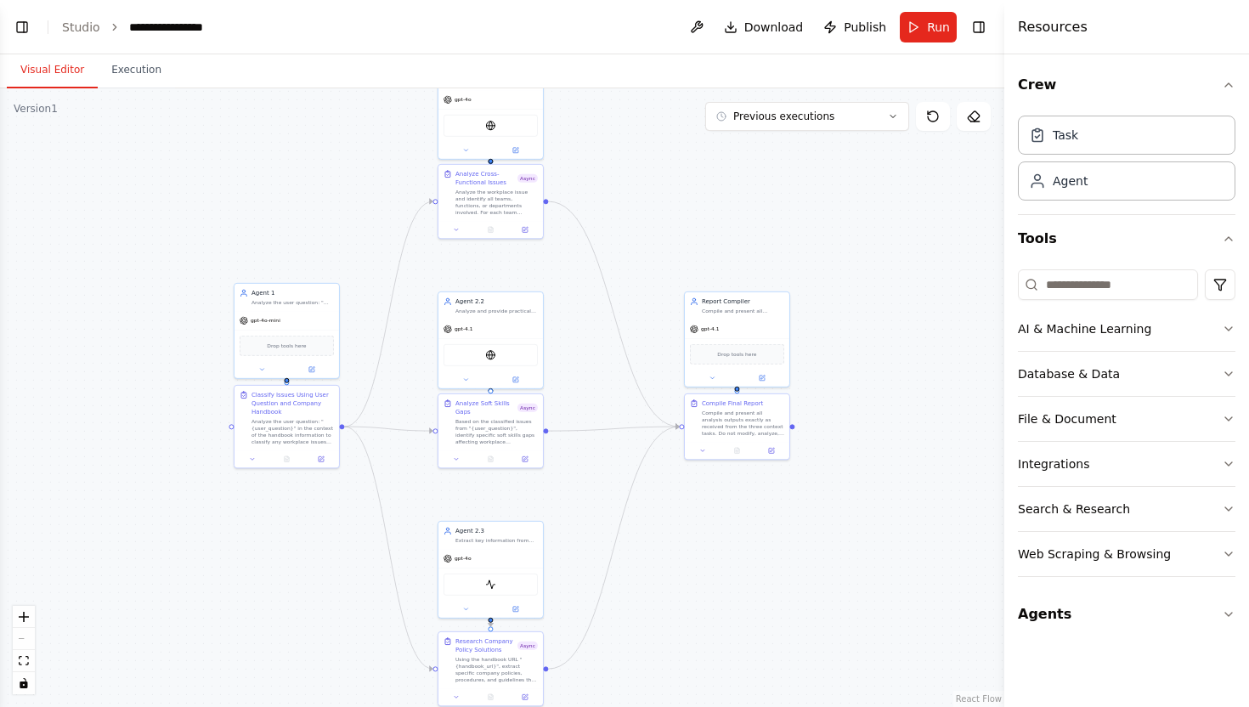
drag, startPoint x: 438, startPoint y: 506, endPoint x: 409, endPoint y: 505, distance: 28.9
click at [409, 505] on div ".deletable-edge-delete-btn { width: 20px; height: 20px; border: 0px solid #ffff…" at bounding box center [502, 397] width 1004 height 619
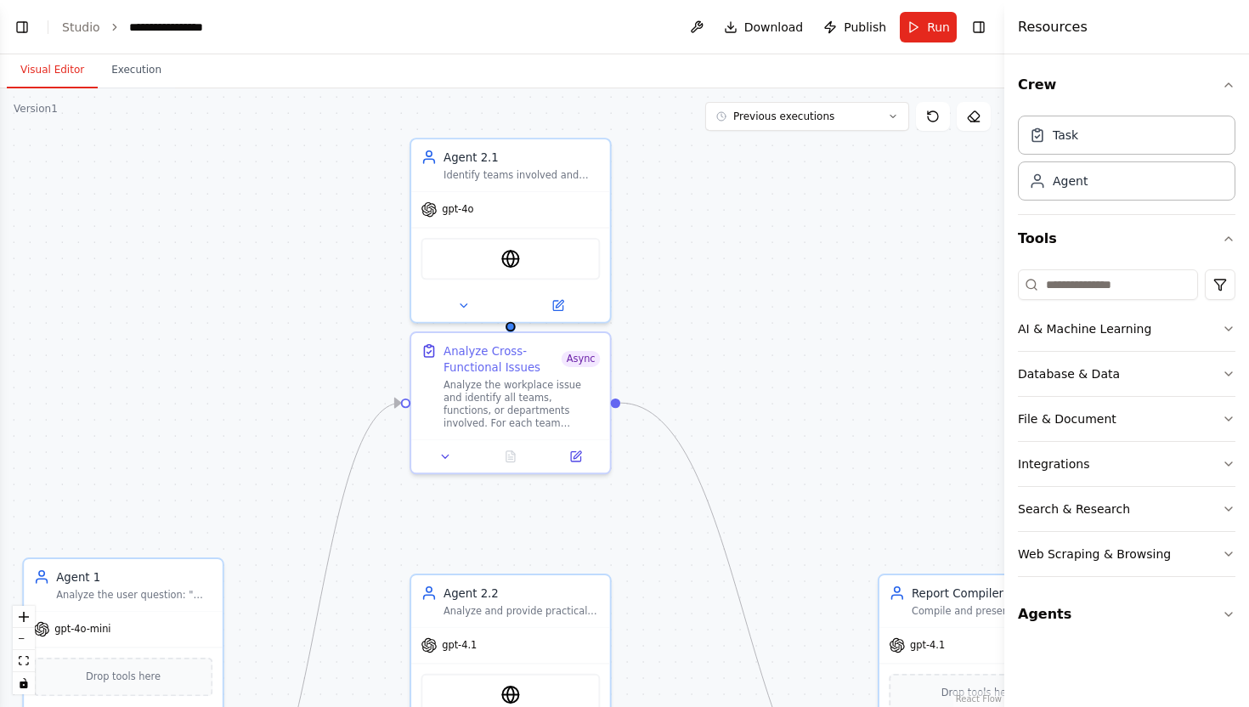
drag, startPoint x: 523, startPoint y: 331, endPoint x: 330, endPoint y: 706, distance: 421.4
click at [330, 706] on div ".deletable-edge-delete-btn { width: 20px; height: 20px; border: 0px solid #ffff…" at bounding box center [502, 397] width 1004 height 619
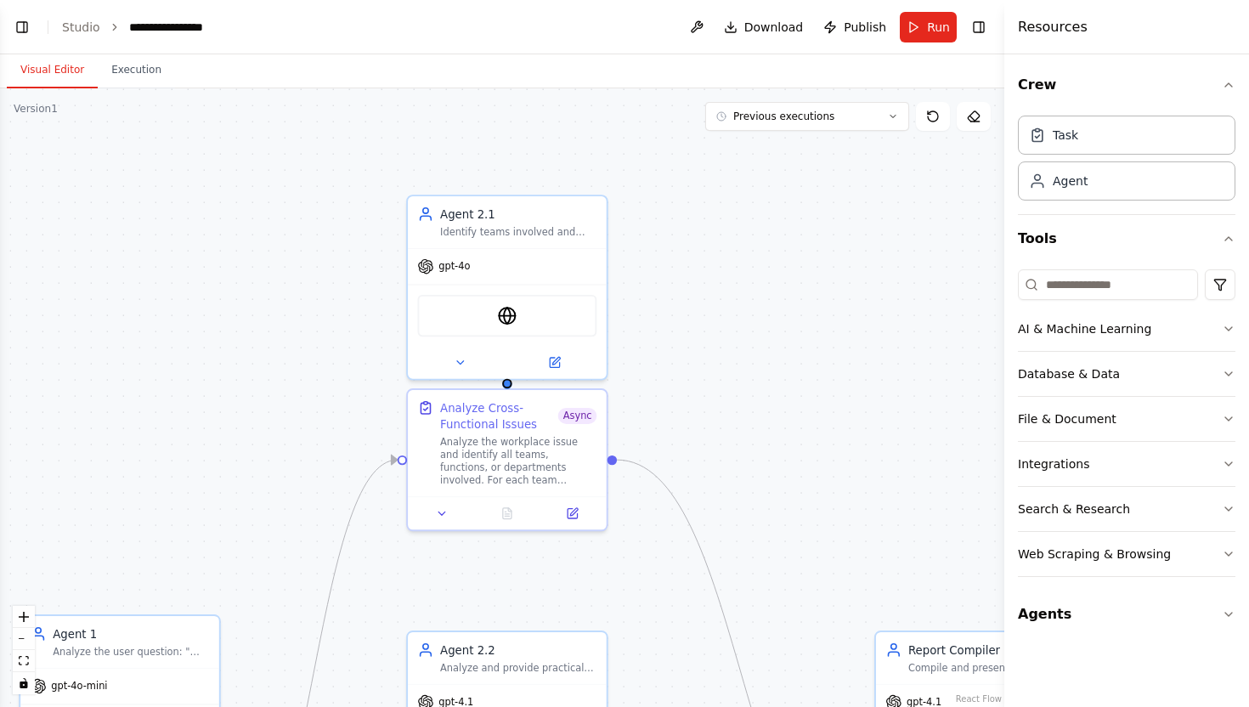
drag, startPoint x: 487, startPoint y: 562, endPoint x: 486, endPoint y: 604, distance: 42.5
click at [486, 604] on div ".deletable-edge-delete-btn { width: 20px; height: 20px; border: 0px solid #ffff…" at bounding box center [502, 397] width 1004 height 619
click at [570, 357] on button at bounding box center [553, 361] width 91 height 20
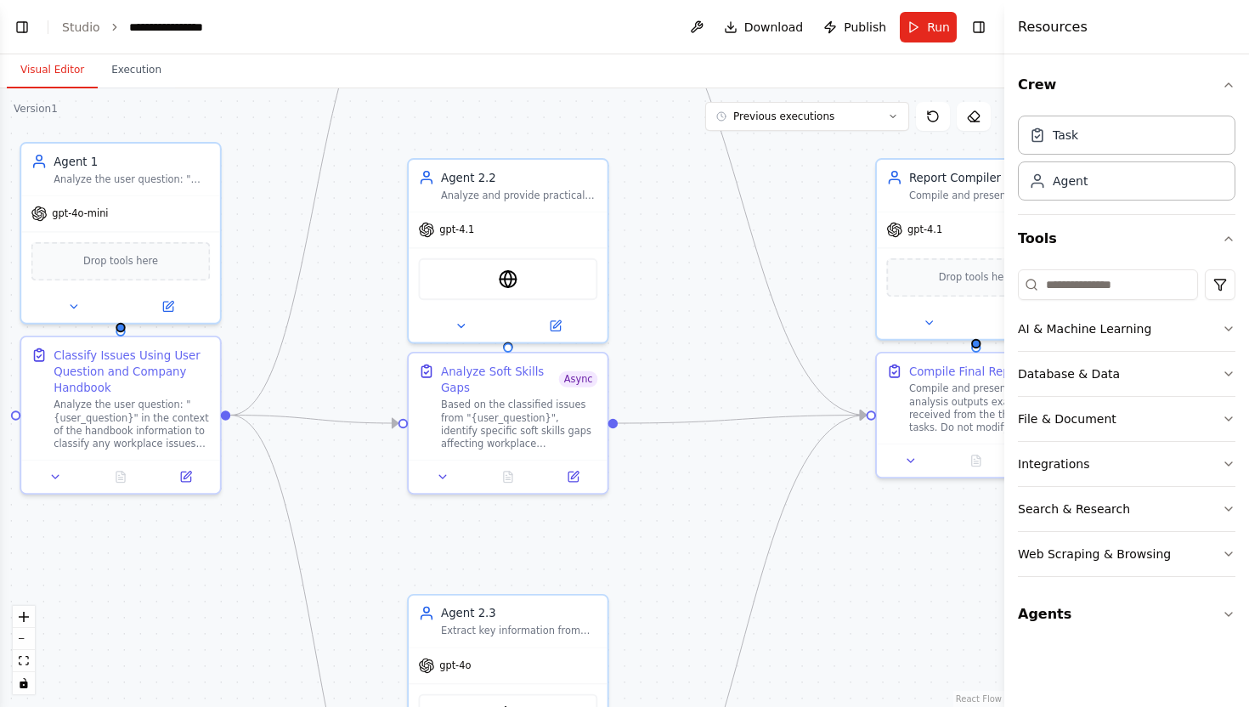
drag, startPoint x: 633, startPoint y: 502, endPoint x: 635, endPoint y: 29, distance: 473.2
click at [635, 29] on main "**********" at bounding box center [502, 353] width 1004 height 707
click at [580, 472] on button at bounding box center [572, 474] width 55 height 20
click at [556, 325] on icon at bounding box center [555, 322] width 9 height 9
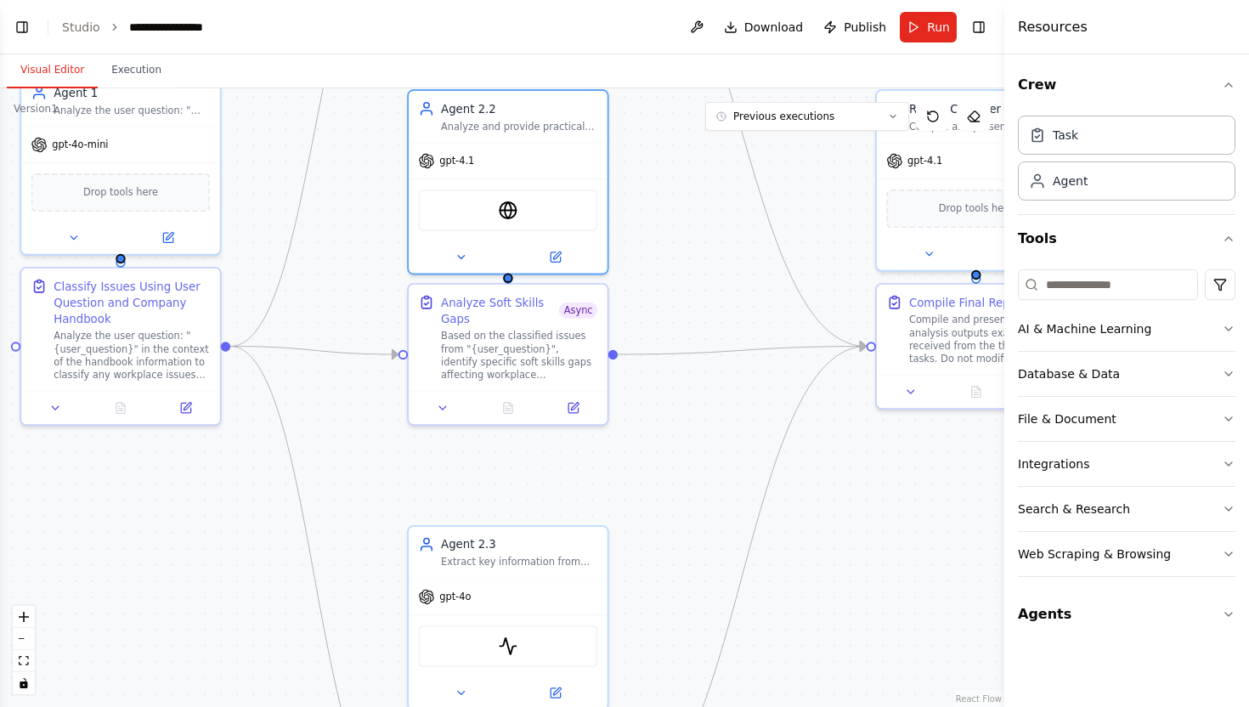
drag, startPoint x: 668, startPoint y: 542, endPoint x: 668, endPoint y: 313, distance: 229.4
click at [668, 313] on div ".deletable-edge-delete-btn { width: 20px; height: 20px; border: 0px solid #ffff…" at bounding box center [502, 397] width 1004 height 619
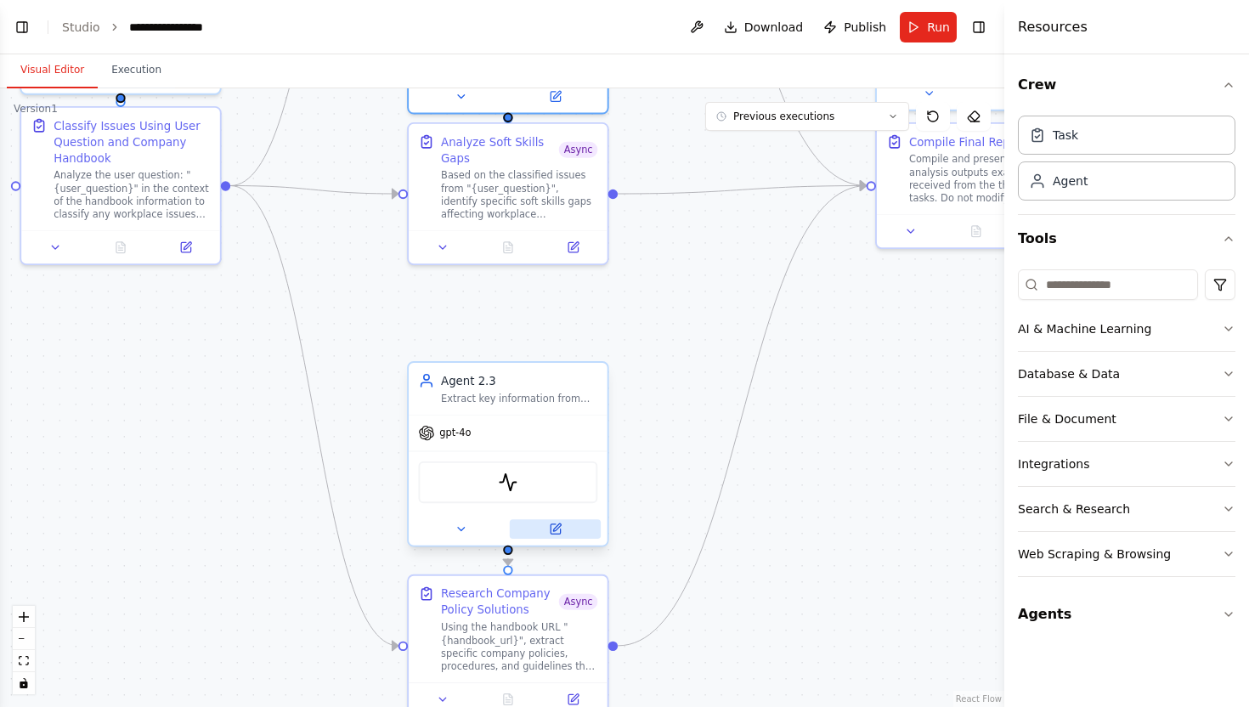
click at [568, 522] on button at bounding box center [555, 529] width 91 height 20
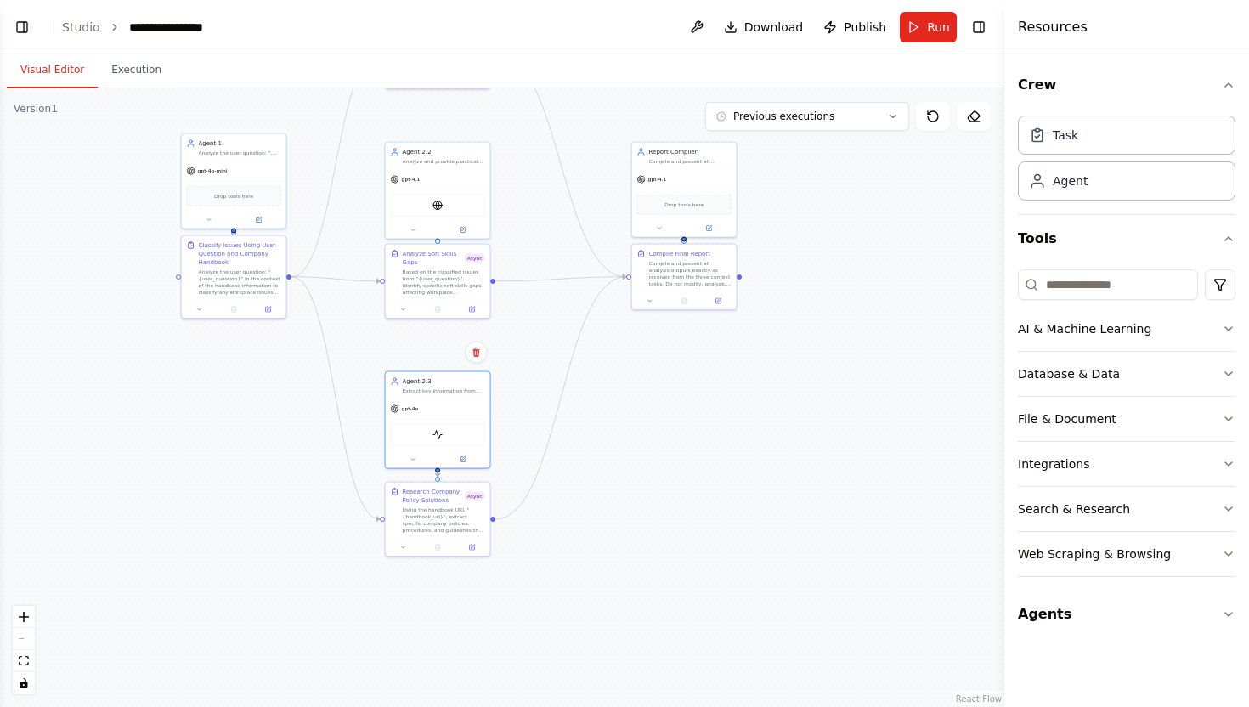
drag, startPoint x: 359, startPoint y: 374, endPoint x: 359, endPoint y: 521, distance: 147.0
click at [359, 521] on div ".deletable-edge-delete-btn { width: 20px; height: 20px; border: 0px solid #ffff…" at bounding box center [502, 397] width 1004 height 619
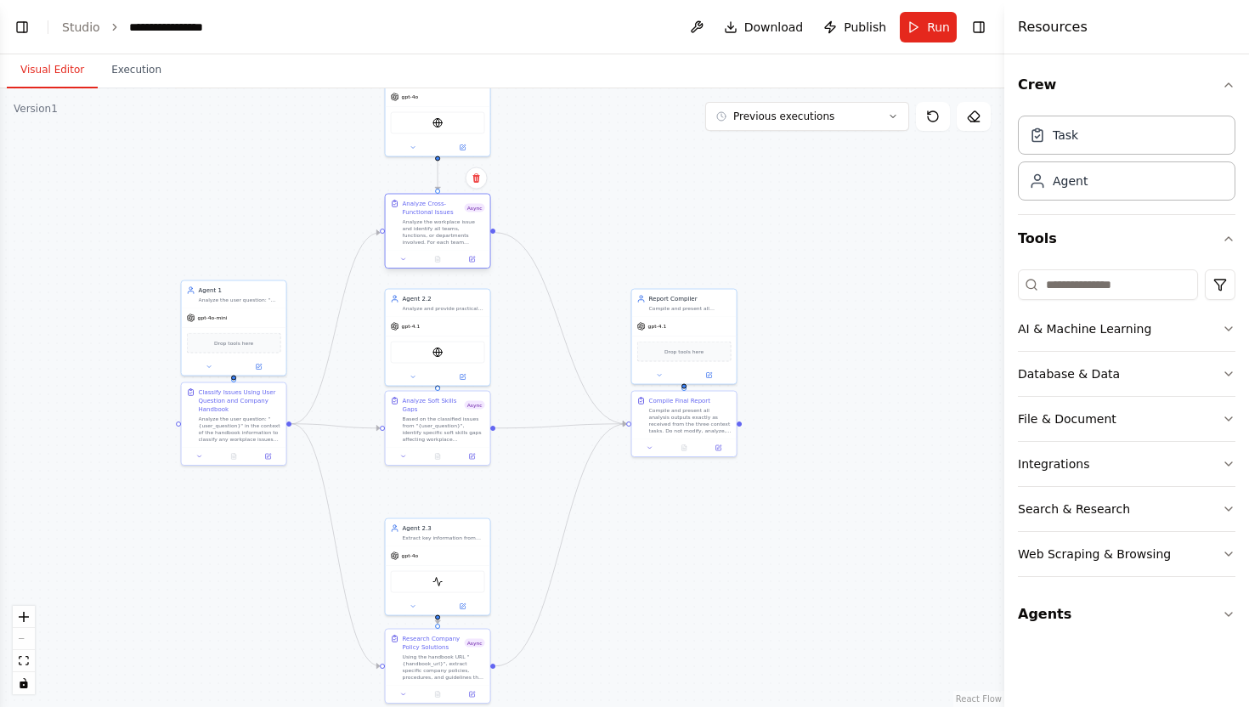
drag, startPoint x: 448, startPoint y: 196, endPoint x: 448, endPoint y: 232, distance: 35.7
click at [448, 232] on div "Analyze the workplace issue and identify all teams, functions, or departments i…" at bounding box center [444, 231] width 82 height 27
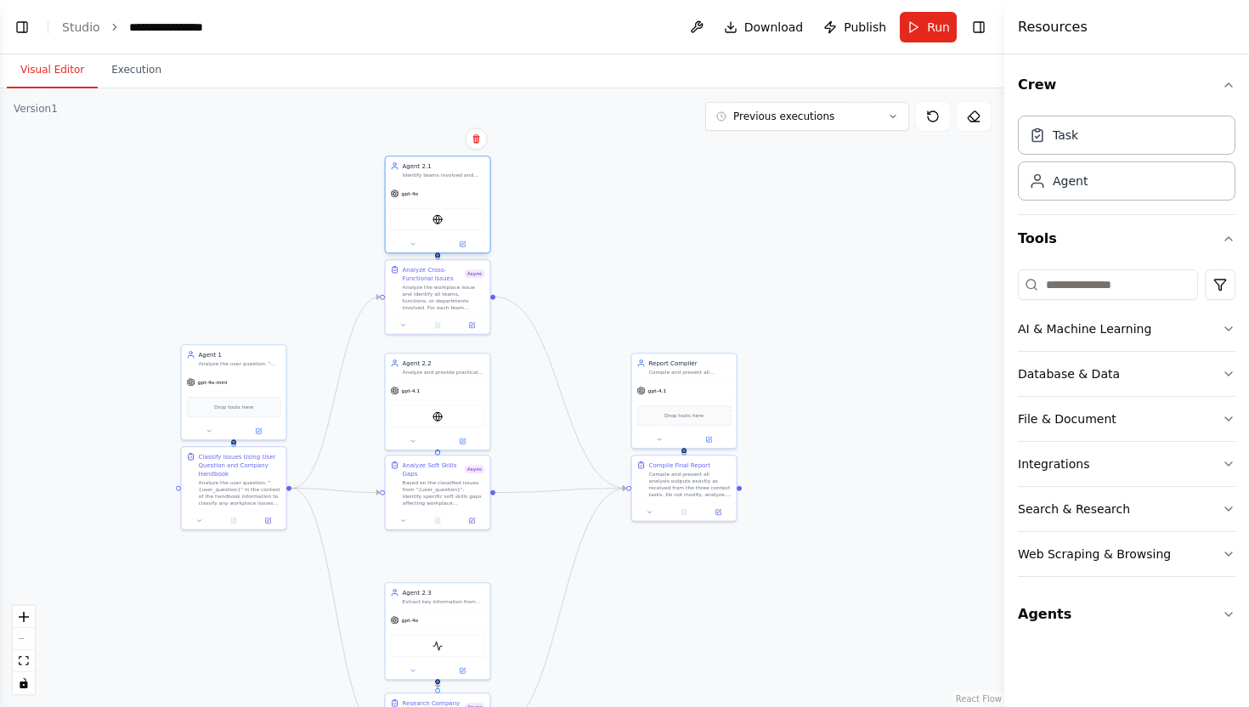
drag, startPoint x: 462, startPoint y: 102, endPoint x: 463, endPoint y: 197, distance: 95.2
click at [463, 197] on div "gpt-4o" at bounding box center [438, 193] width 105 height 19
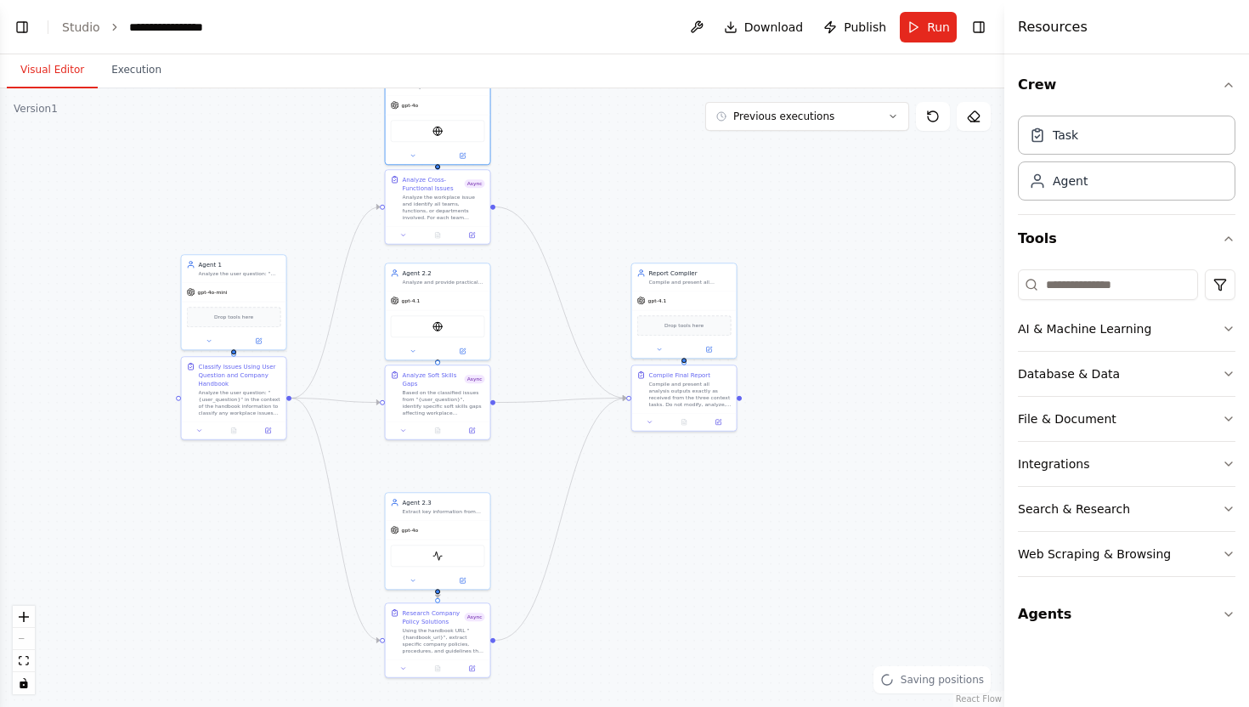
drag, startPoint x: 523, startPoint y: 577, endPoint x: 523, endPoint y: 483, distance: 94.3
click at [523, 483] on div ".deletable-edge-delete-btn { width: 20px; height: 20px; border: 0px solid #ffff…" at bounding box center [502, 397] width 1004 height 619
drag, startPoint x: 458, startPoint y: 532, endPoint x: 459, endPoint y: 499, distance: 33.1
click at [459, 499] on div "gpt-4o ScrapegraphScrapeTool" at bounding box center [438, 514] width 105 height 69
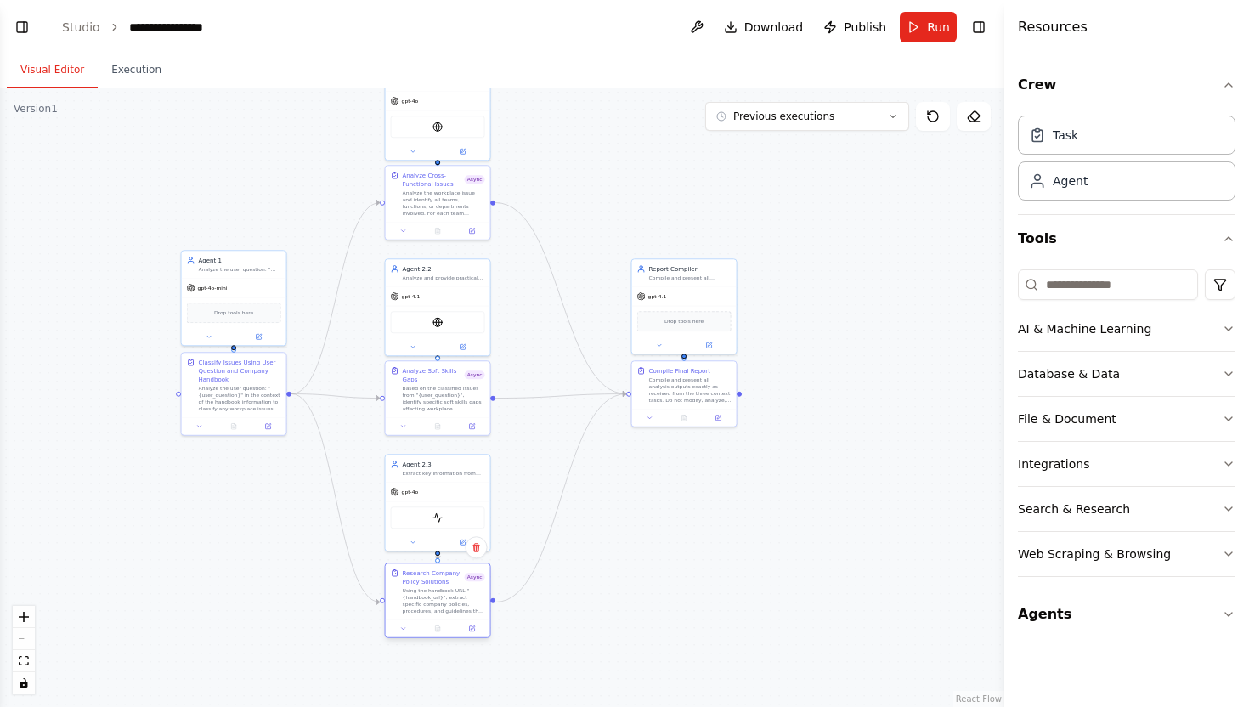
drag, startPoint x: 449, startPoint y: 635, endPoint x: 449, endPoint y: 602, distance: 34.0
click at [449, 602] on div "Using the handbook URL "{handbook_url}", extract specific company policies, pro…" at bounding box center [444, 600] width 82 height 27
click at [810, 519] on div ".deletable-edge-delete-btn { width: 20px; height: 20px; border: 0px solid #ffff…" at bounding box center [502, 397] width 1004 height 619
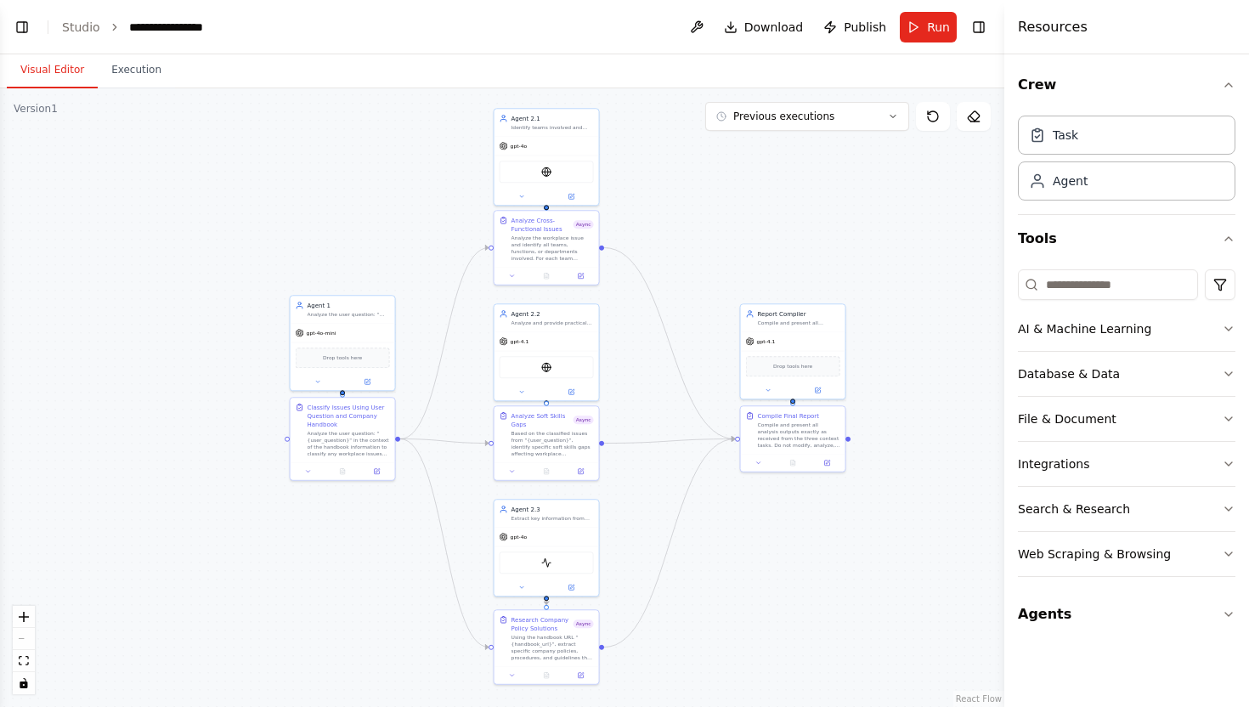
drag, startPoint x: 630, startPoint y: 144, endPoint x: 739, endPoint y: 189, distance: 117.7
click at [739, 189] on div ".deletable-edge-delete-btn { width: 20px; height: 20px; border: 0px solid #ffff…" at bounding box center [502, 397] width 1004 height 619
drag, startPoint x: 564, startPoint y: 528, endPoint x: 564, endPoint y: 538, distance: 9.3
click at [564, 538] on div "gpt-4o" at bounding box center [546, 543] width 105 height 19
click at [771, 566] on div ".deletable-edge-delete-btn { width: 20px; height: 20px; border: 0px solid #ffff…" at bounding box center [502, 397] width 1004 height 619
